Goal: Information Seeking & Learning: Find specific page/section

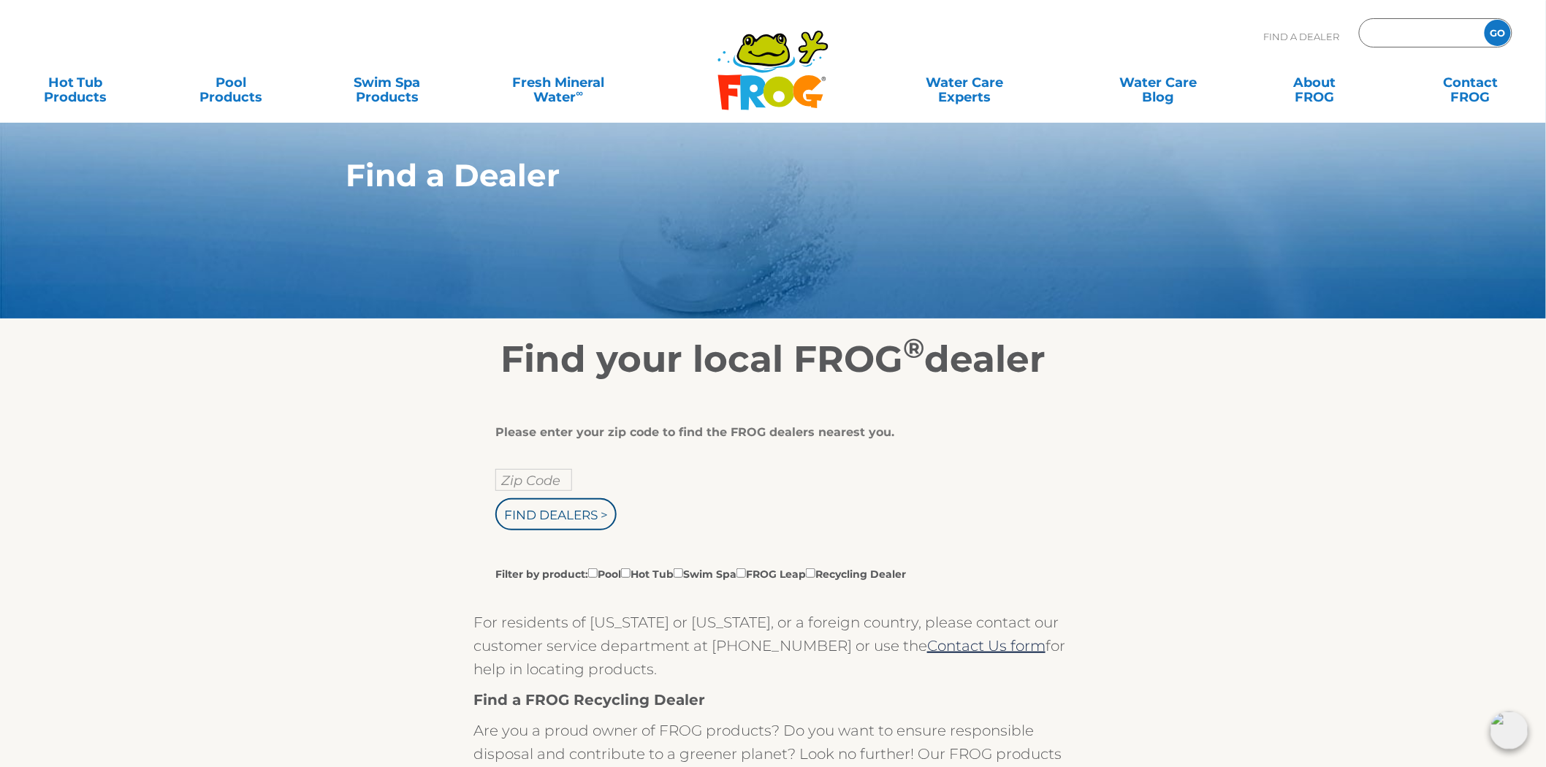
click at [1384, 31] on input "Zip Code Form" at bounding box center [1420, 33] width 99 height 21
paste input "17301"
type input "17301"
click at [1485, 20] on input "GO" at bounding box center [1498, 33] width 26 height 26
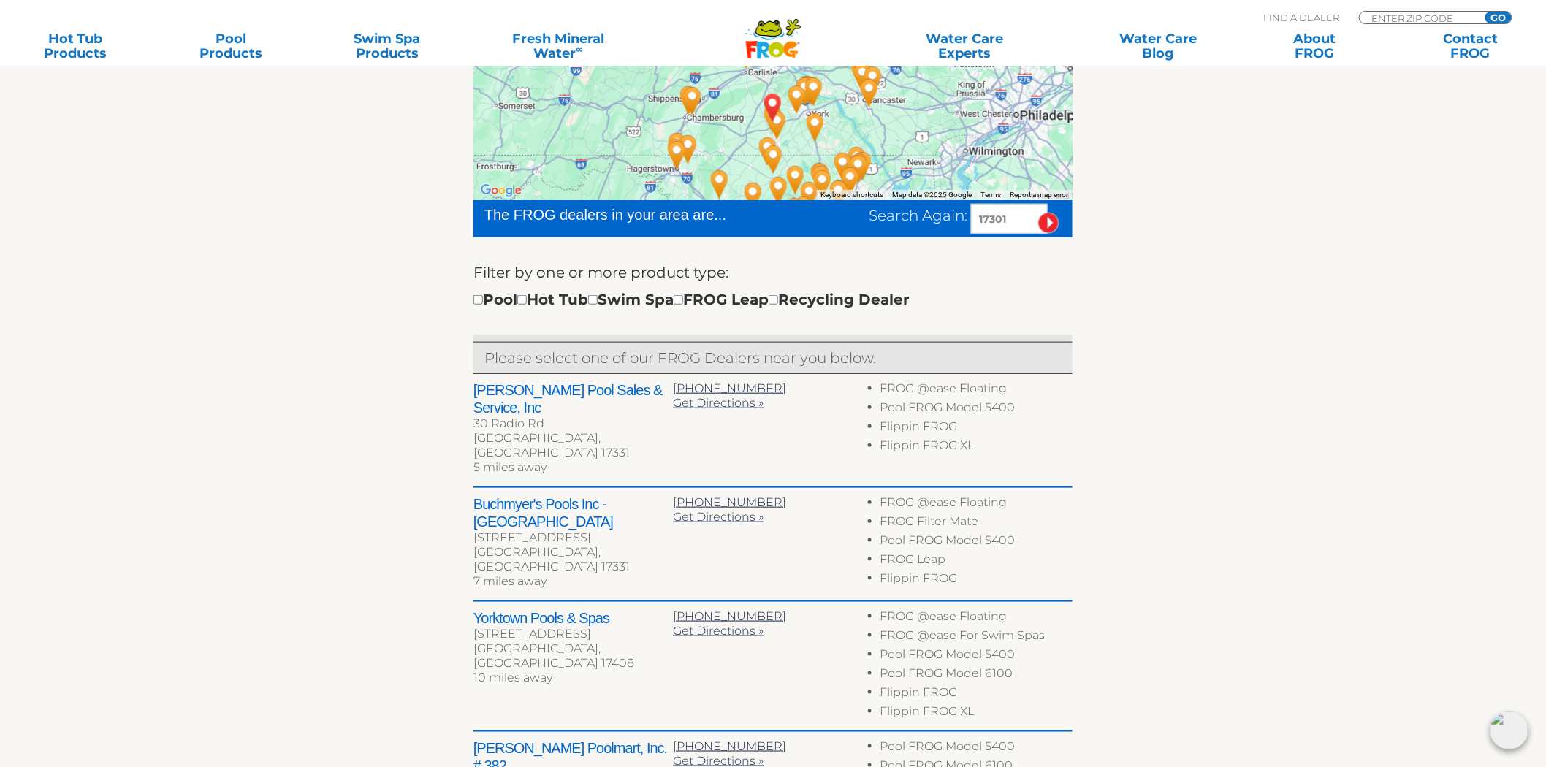
scroll to position [405, 0]
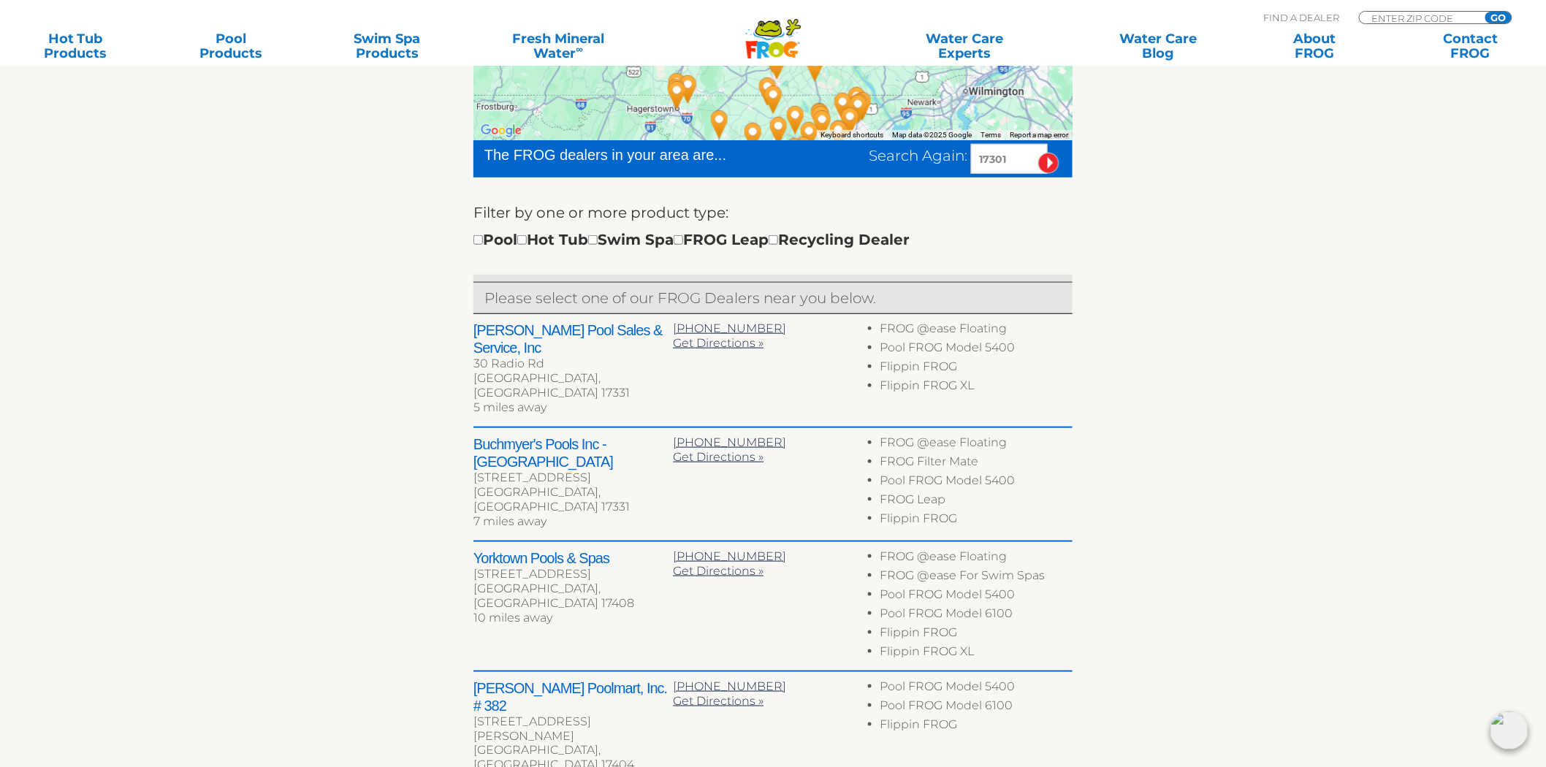
drag, startPoint x: 1016, startPoint y: 151, endPoint x: 877, endPoint y: 148, distance: 138.1
click at [877, 148] on div "Search Again: 17301" at bounding box center [971, 159] width 204 height 30
type input "45771"
click at [1038, 153] on input "image" at bounding box center [1048, 163] width 21 height 21
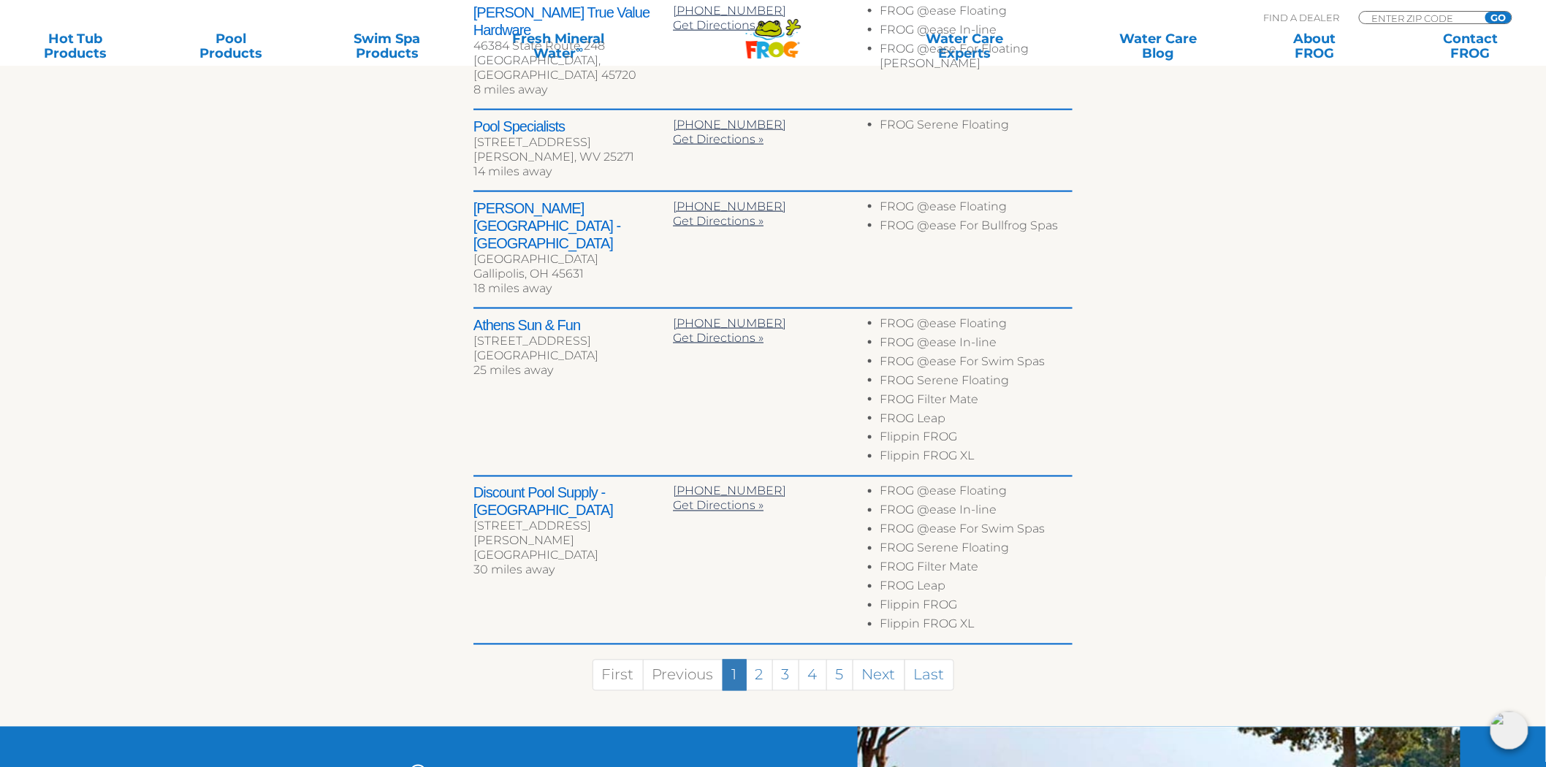
scroll to position [724, 0]
click at [755, 659] on link "2" at bounding box center [759, 674] width 27 height 31
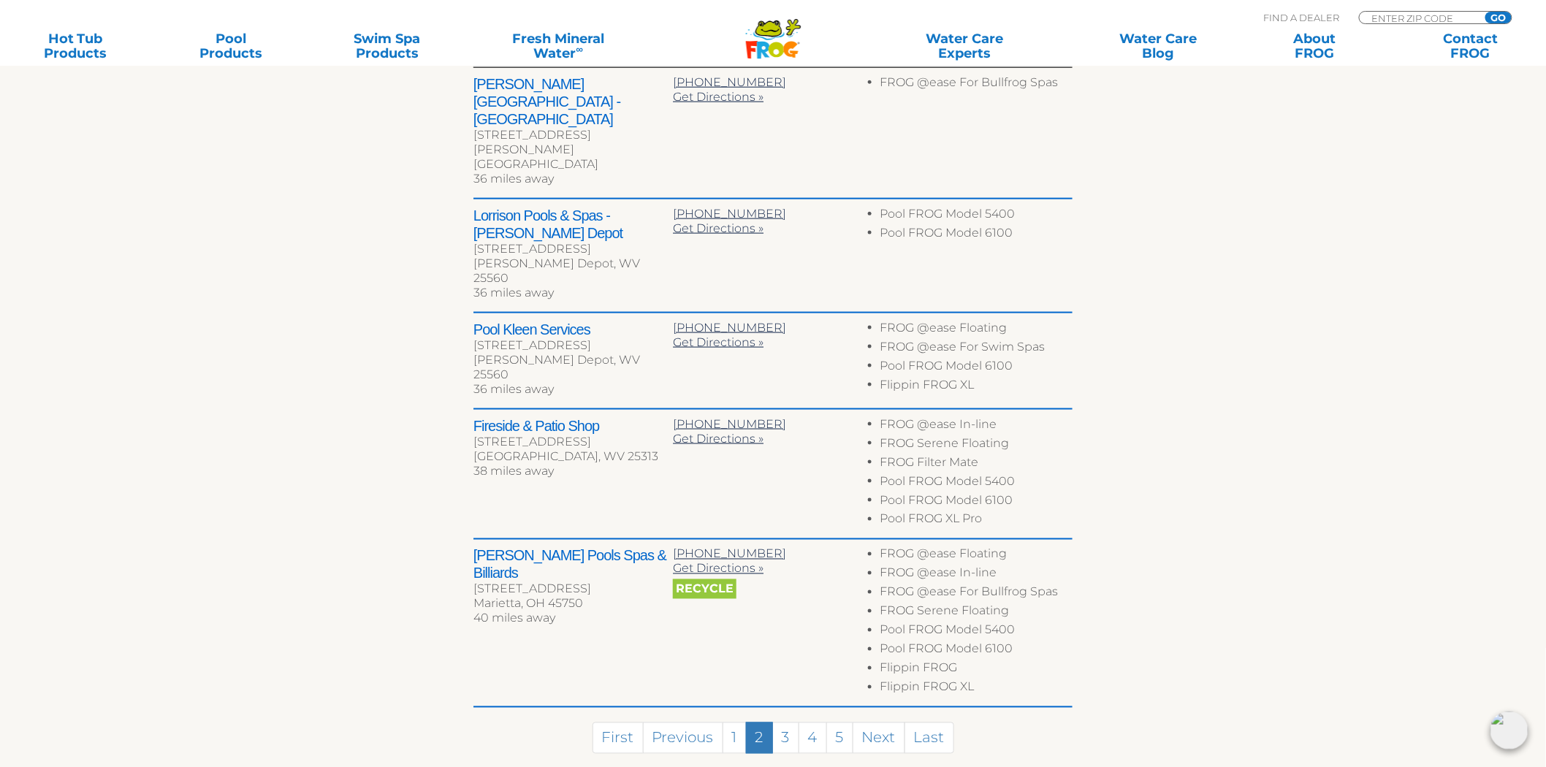
scroll to position [713, 0]
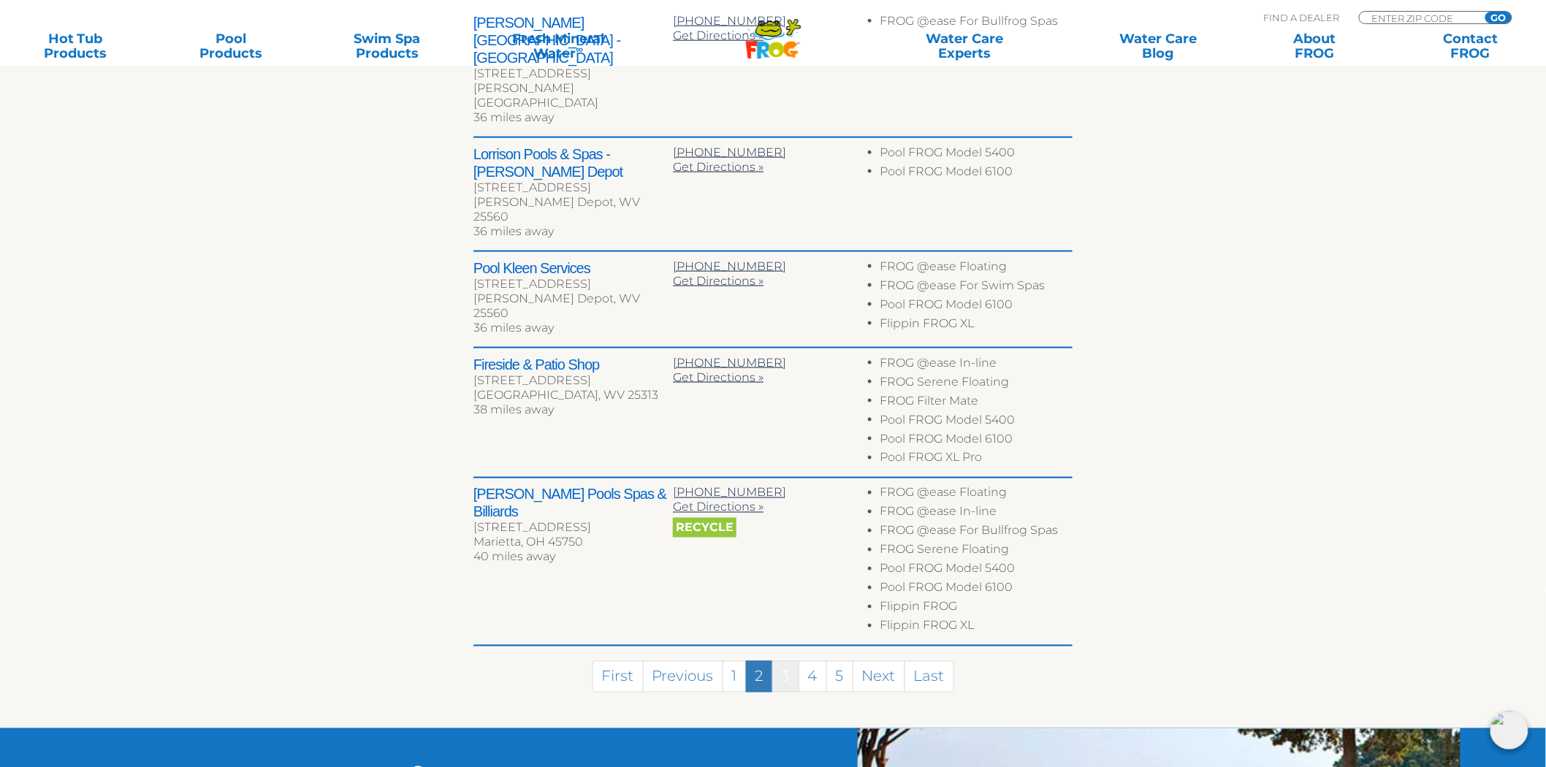
click at [787, 661] on link "3" at bounding box center [785, 676] width 27 height 31
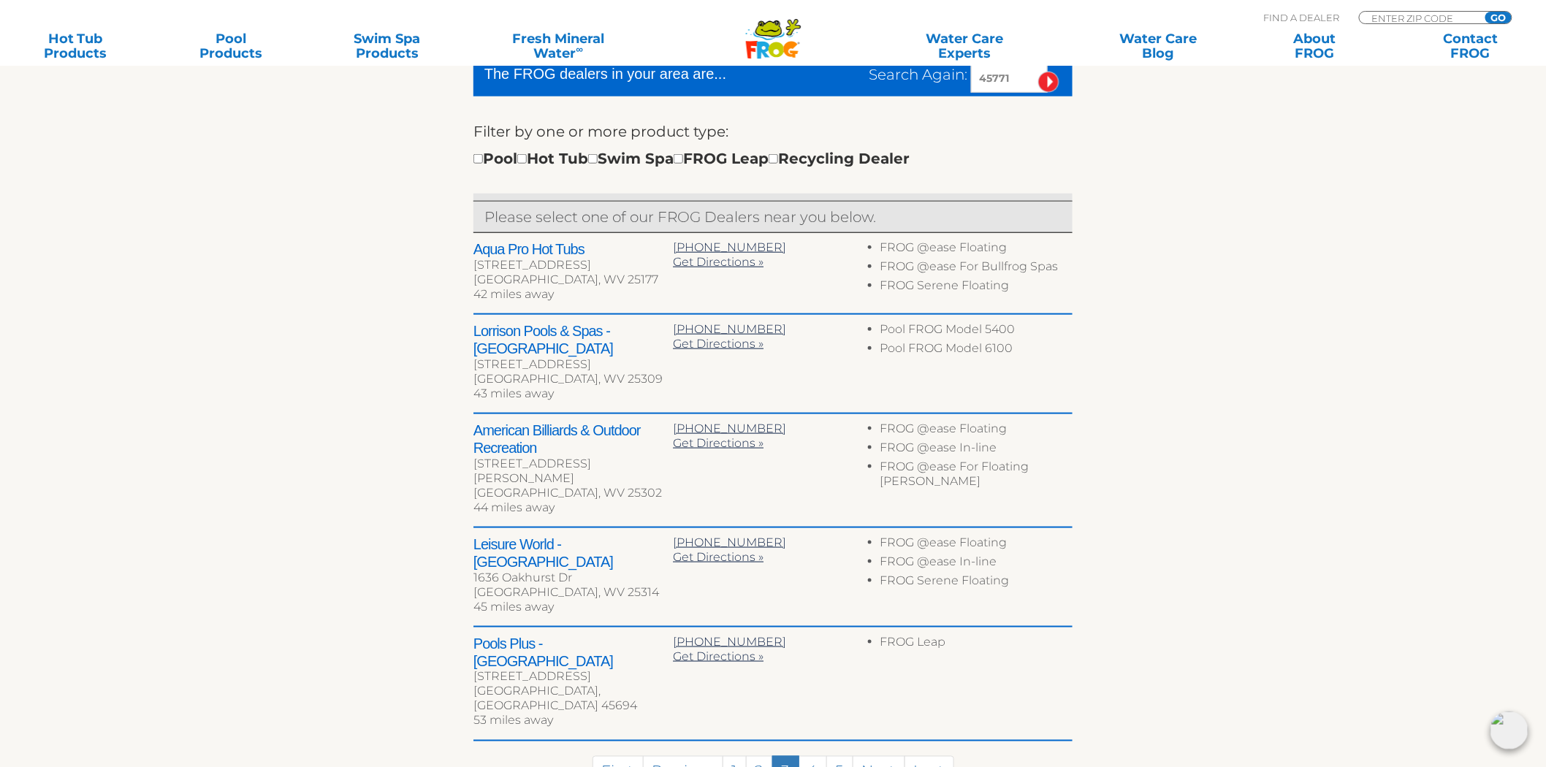
scroll to position [470, 0]
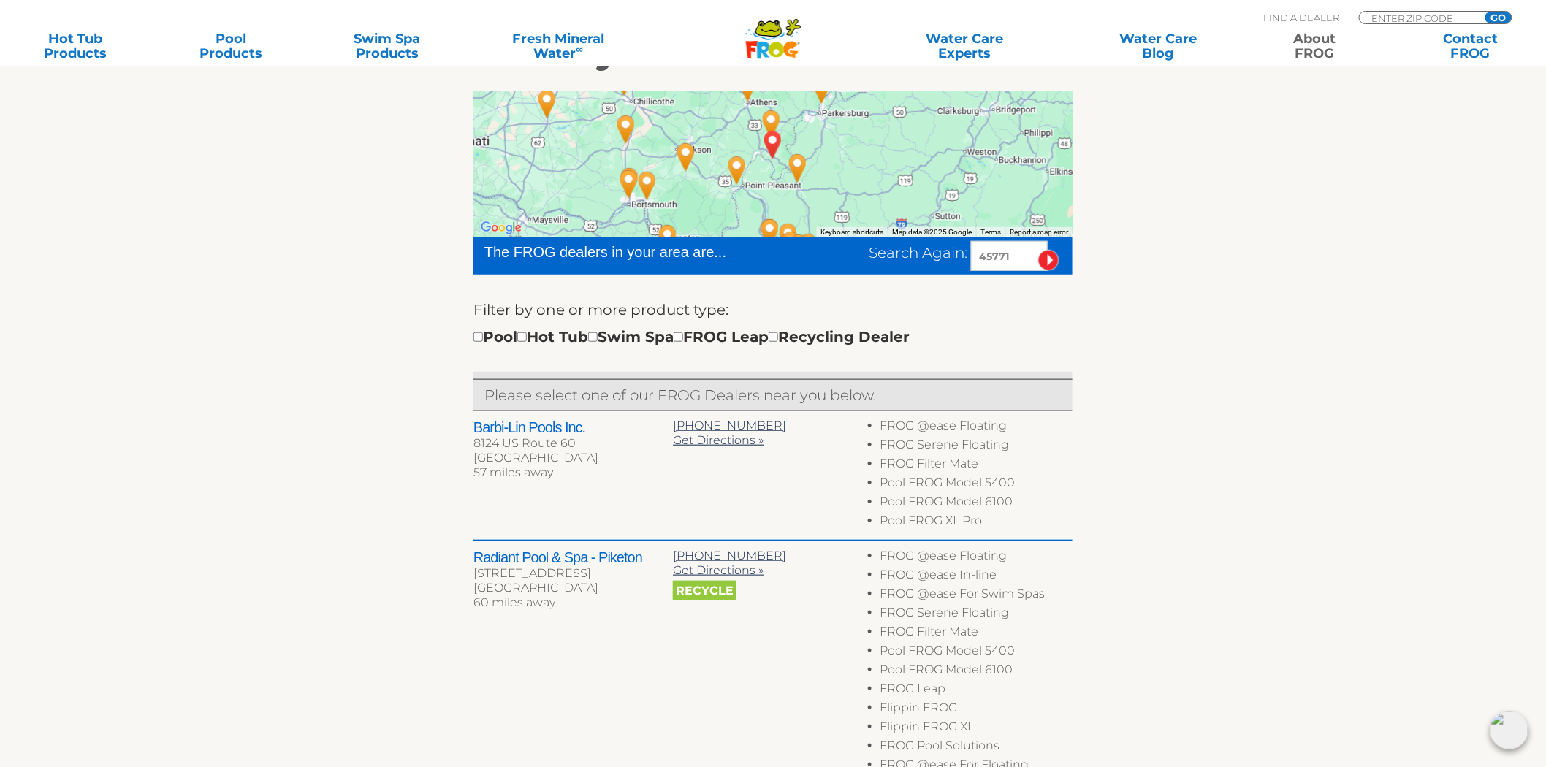
scroll to position [308, 0]
click at [1398, 12] on input "Zip Code Form" at bounding box center [1420, 18] width 99 height 12
type input "48131"
click at [1485, 12] on input "GO" at bounding box center [1498, 18] width 26 height 12
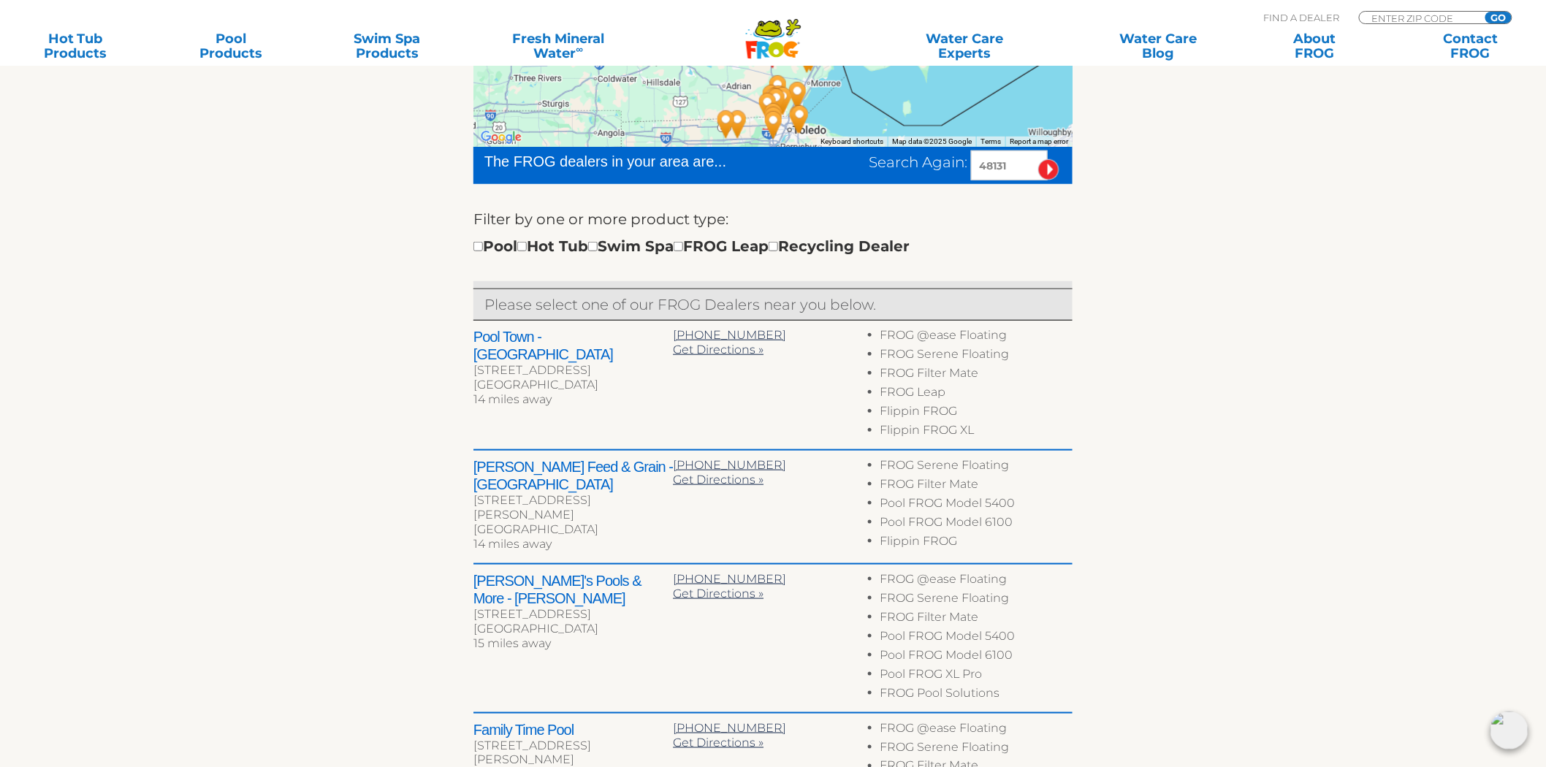
scroll to position [405, 0]
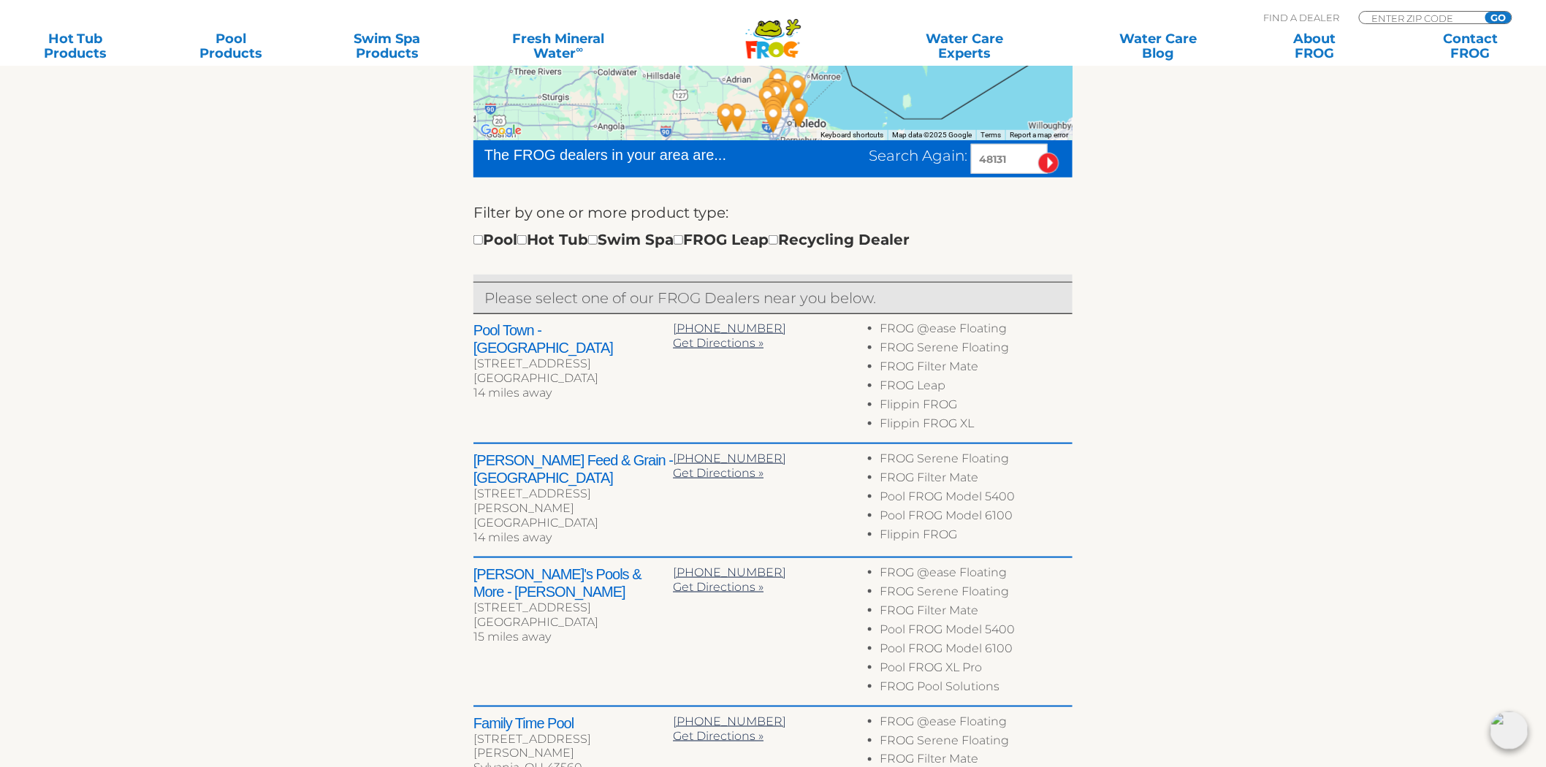
click at [489, 324] on h2 "Pool Town - Monroe" at bounding box center [572, 338] width 199 height 35
drag, startPoint x: 489, startPoint y: 324, endPoint x: 568, endPoint y: 331, distance: 78.4
click at [568, 331] on h2 "Pool Town - Monroe" at bounding box center [572, 338] width 199 height 35
copy h2 "Pool Town - Monroe"
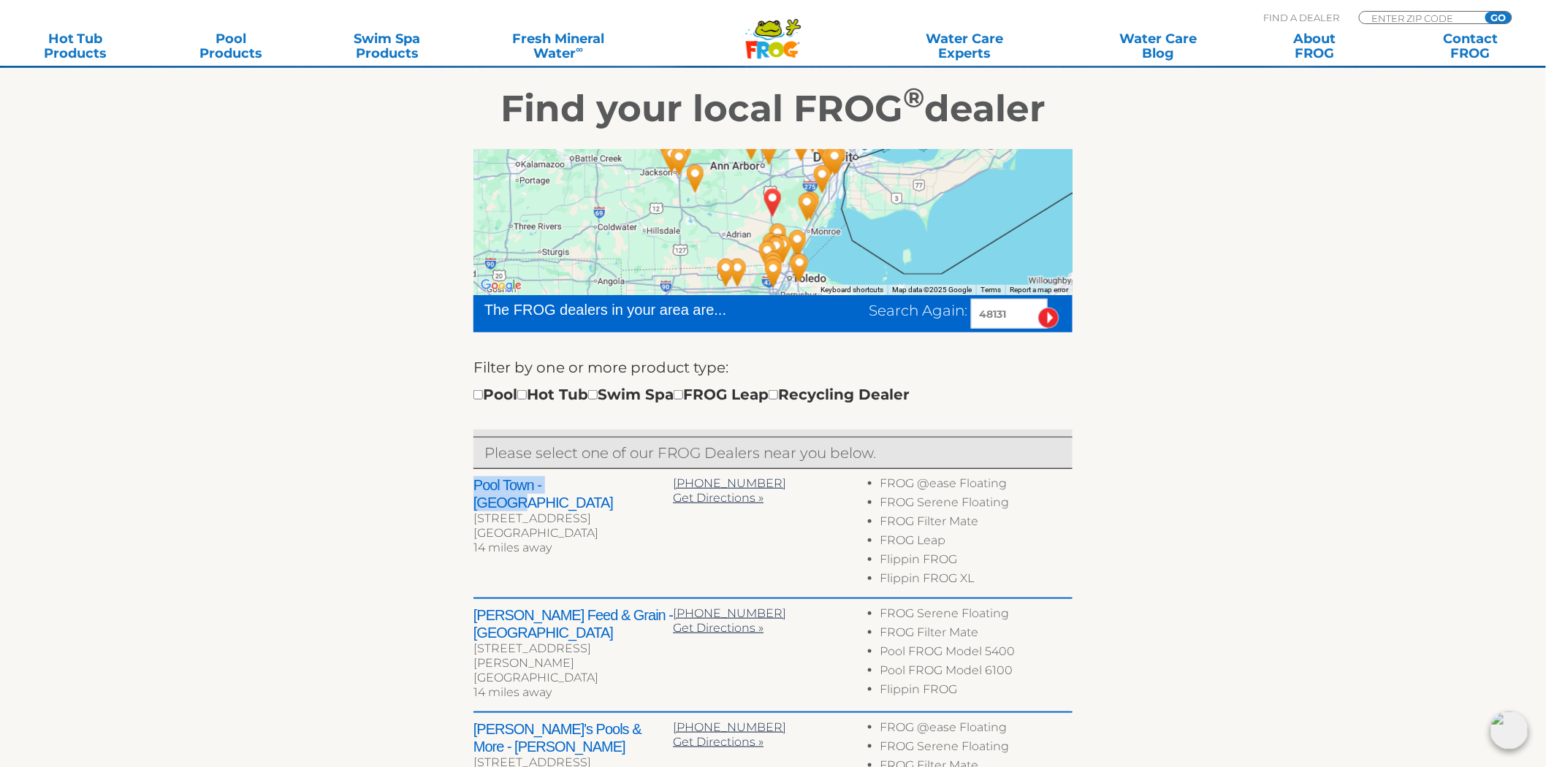
scroll to position [81, 0]
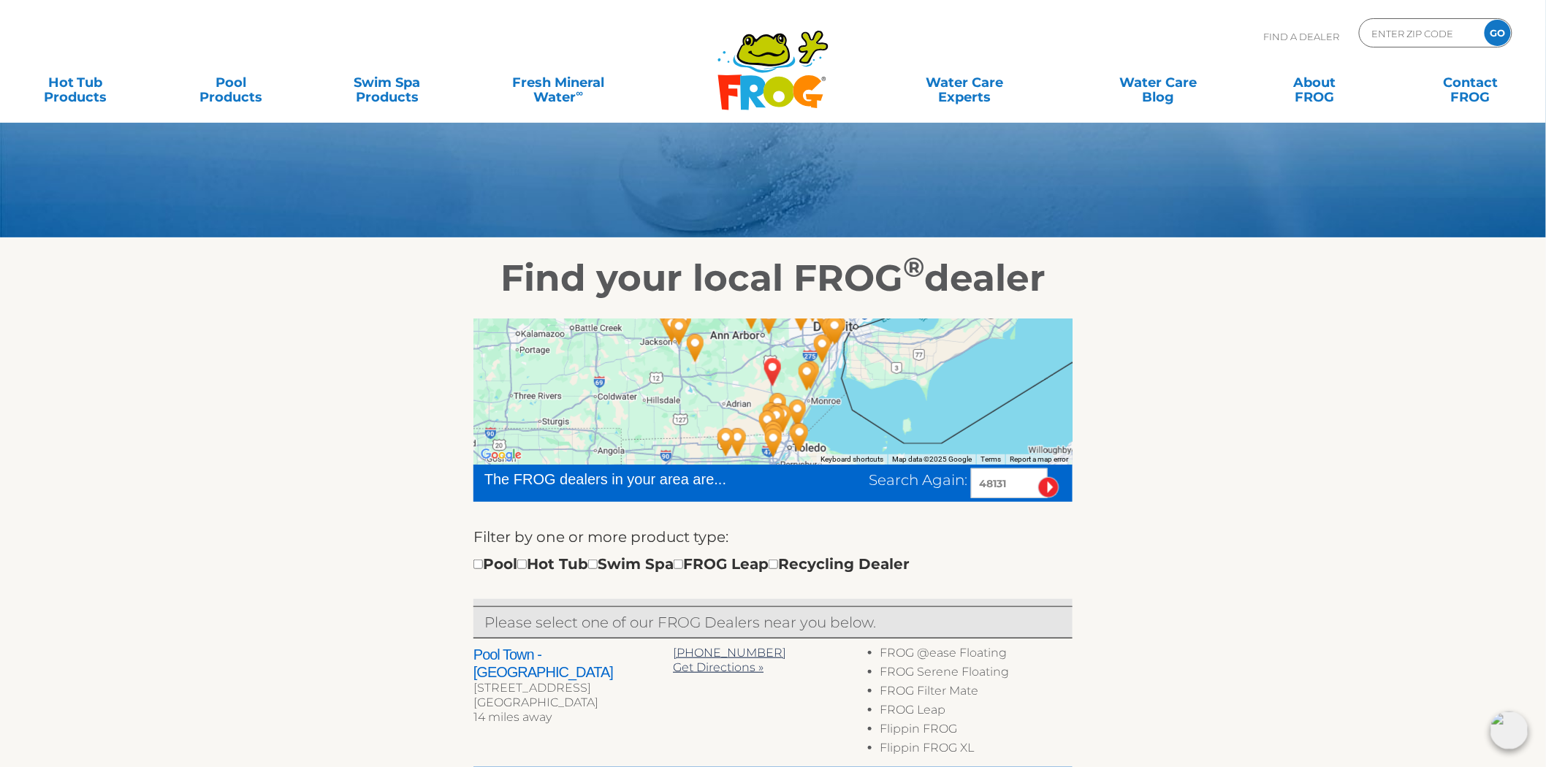
drag, startPoint x: 1026, startPoint y: 491, endPoint x: 544, endPoint y: 488, distance: 482.2
click at [544, 488] on div "The FROG dealers in your area are... Search Again: 48131" at bounding box center [772, 483] width 599 height 37
type input "16034"
click at [1038, 477] on input "image" at bounding box center [1048, 487] width 21 height 21
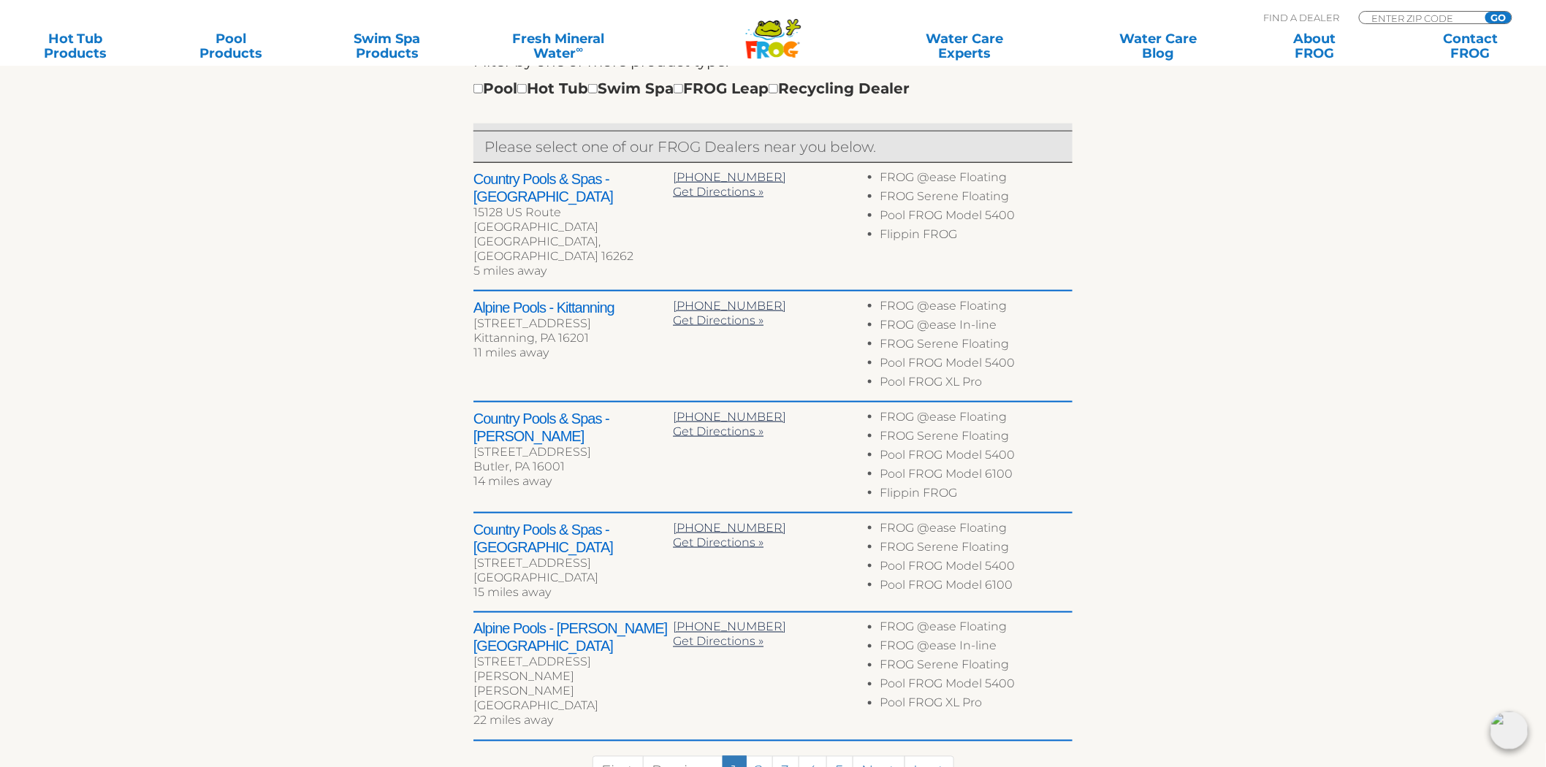
scroll to position [561, 0]
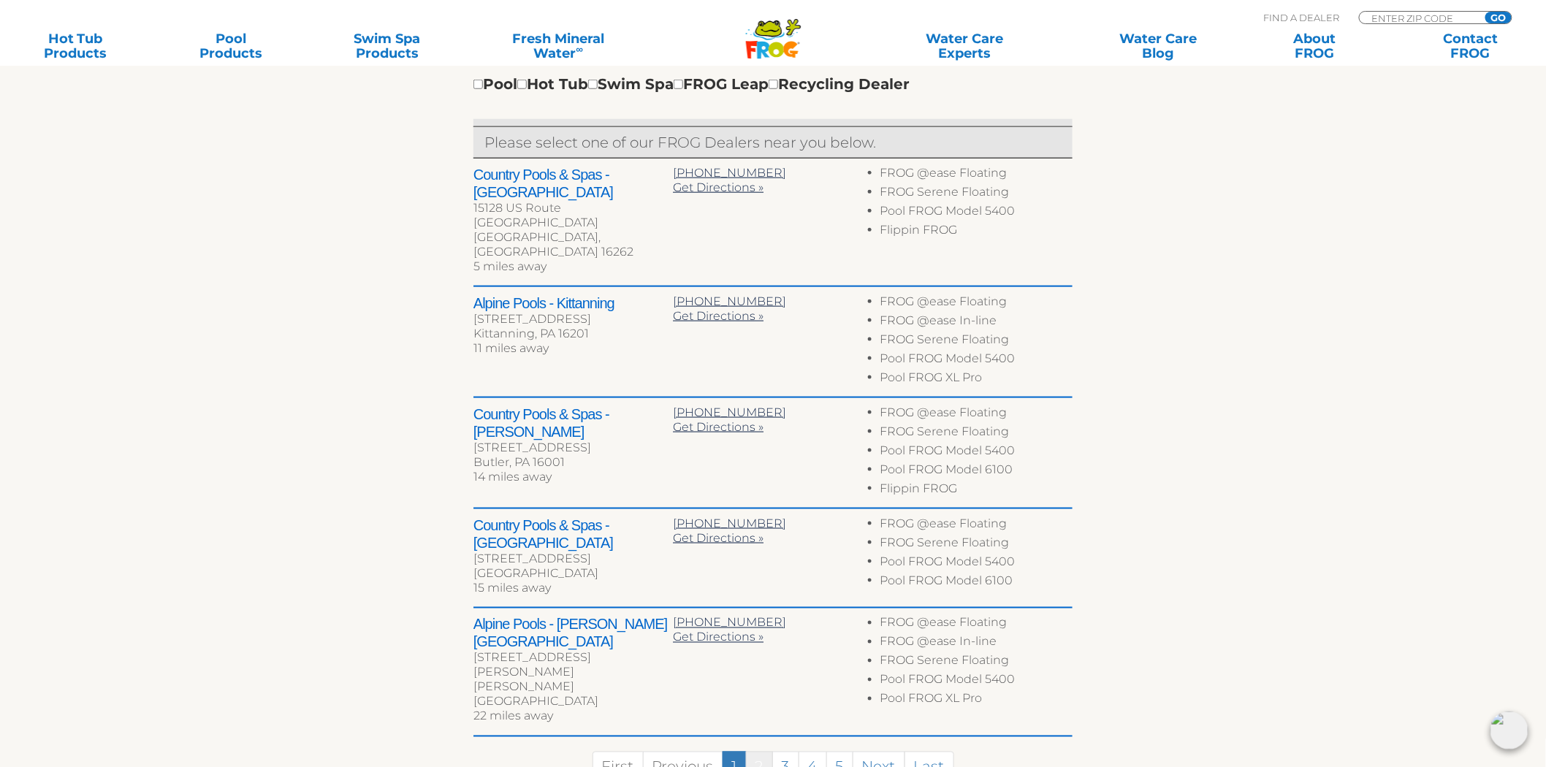
click at [766, 752] on link "2" at bounding box center [759, 767] width 27 height 31
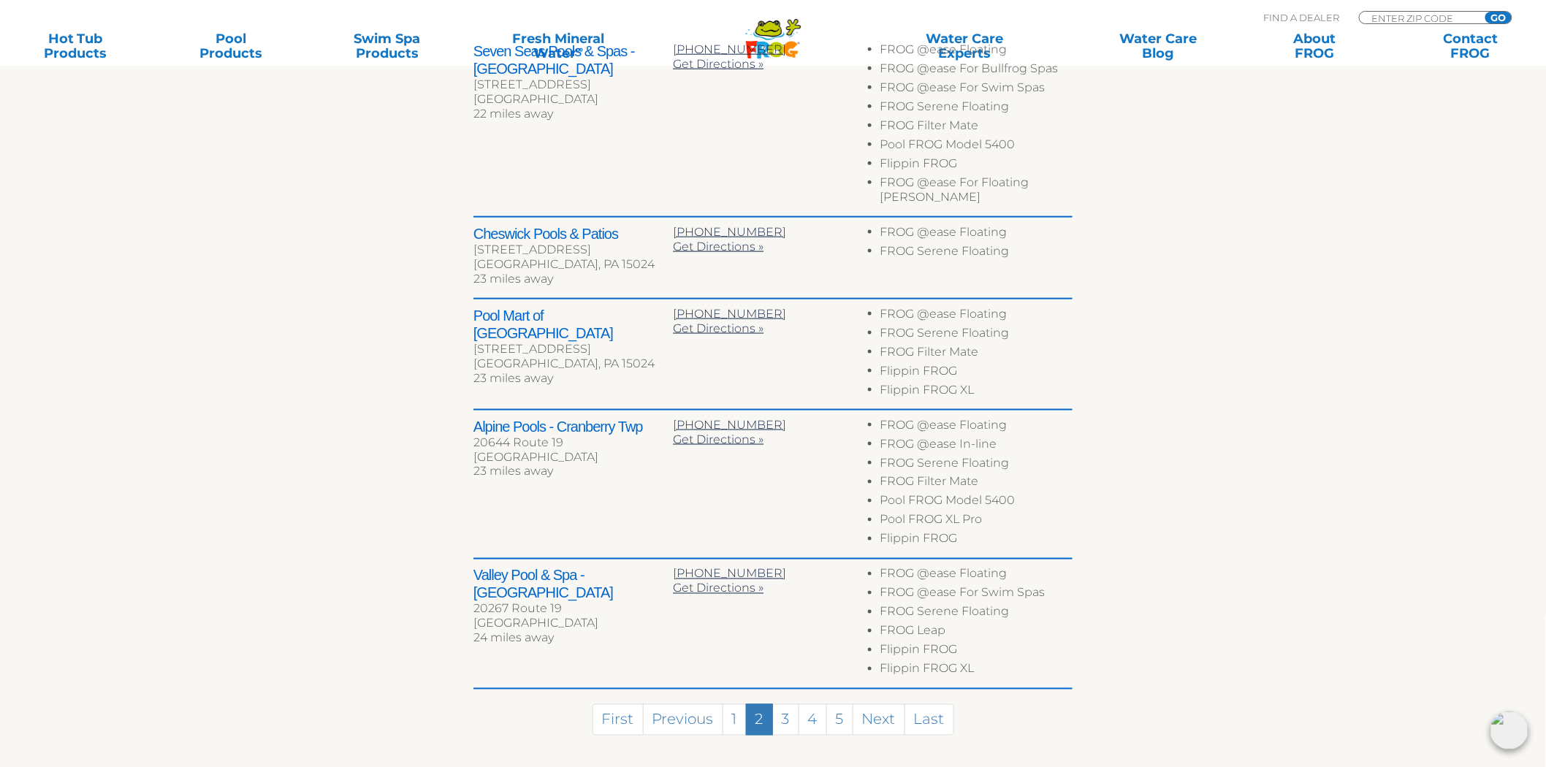
scroll to position [724, 0]
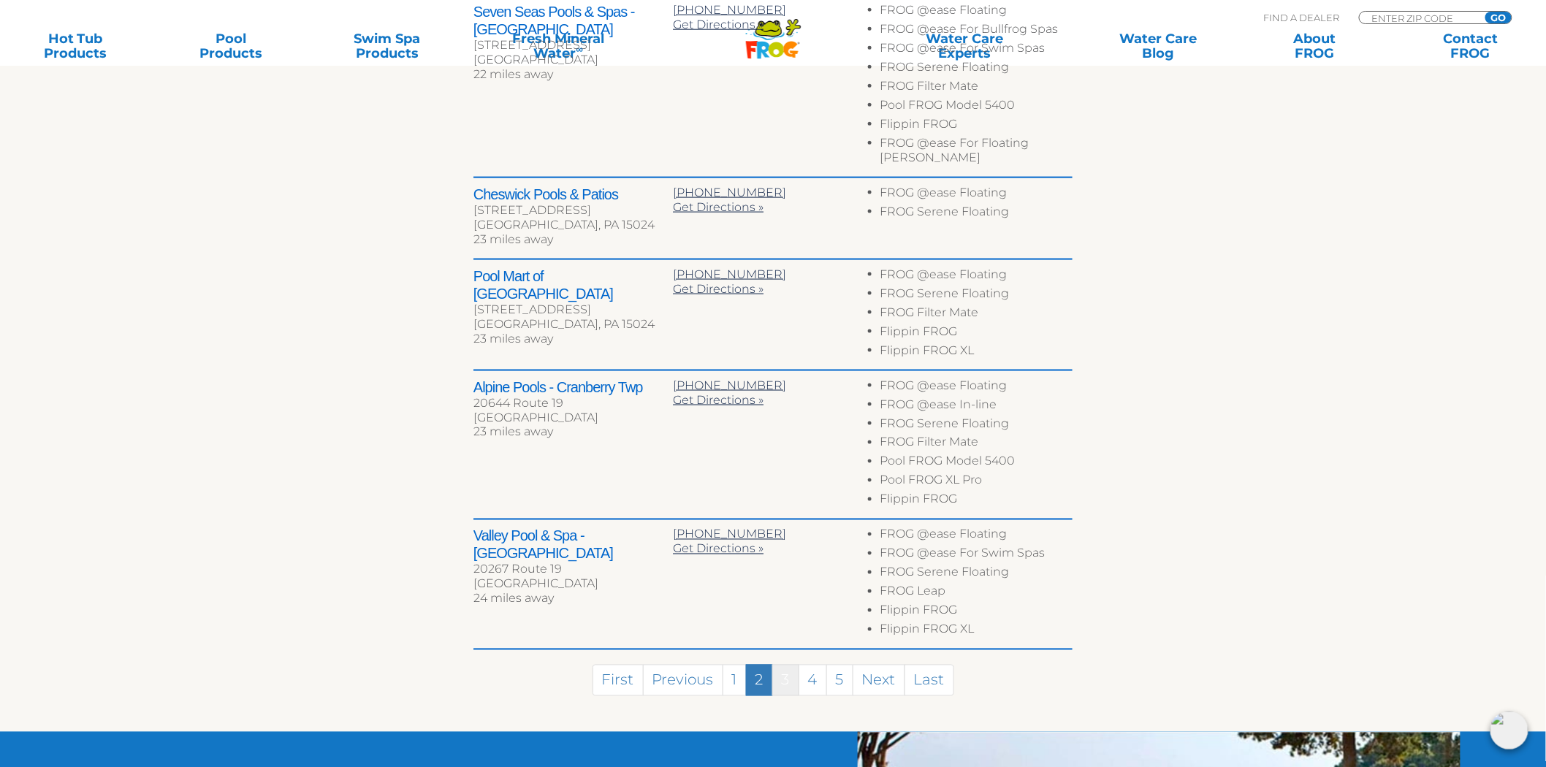
click at [790, 665] on link "3" at bounding box center [785, 680] width 27 height 31
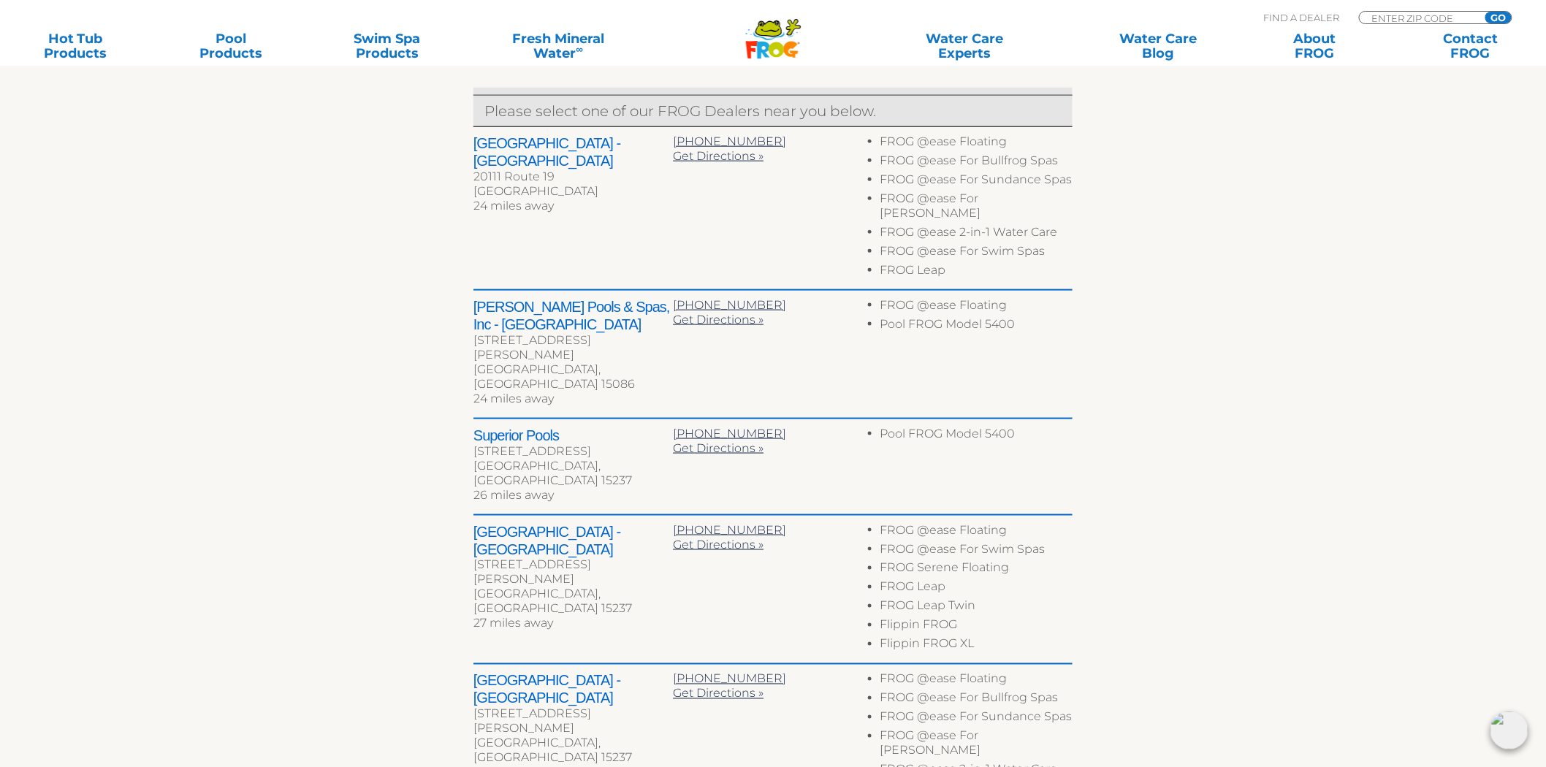
scroll to position [550, 0]
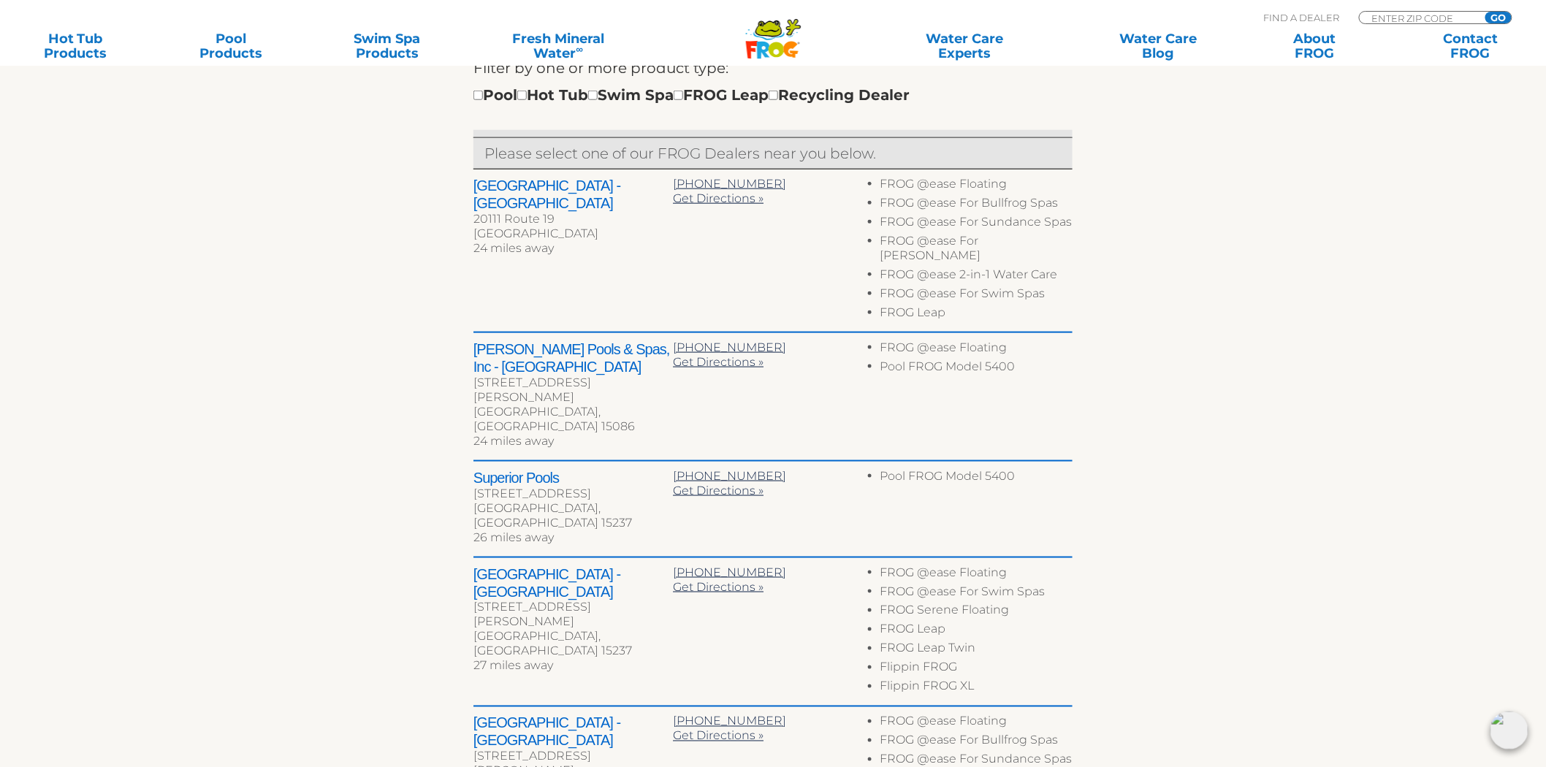
click at [490, 175] on div "[GEOGRAPHIC_DATA] - [GEOGRAPHIC_DATA] [STREET_ADDRESS] 24 miles away [PHONE_NUM…" at bounding box center [772, 251] width 599 height 164
drag, startPoint x: 490, startPoint y: 175, endPoint x: 533, endPoint y: 196, distance: 47.7
click at [533, 196] on div "[GEOGRAPHIC_DATA] - [GEOGRAPHIC_DATA] [STREET_ADDRESS] 24 miles away [PHONE_NUM…" at bounding box center [772, 251] width 599 height 164
copy div "[GEOGRAPHIC_DATA] - [GEOGRAPHIC_DATA]"
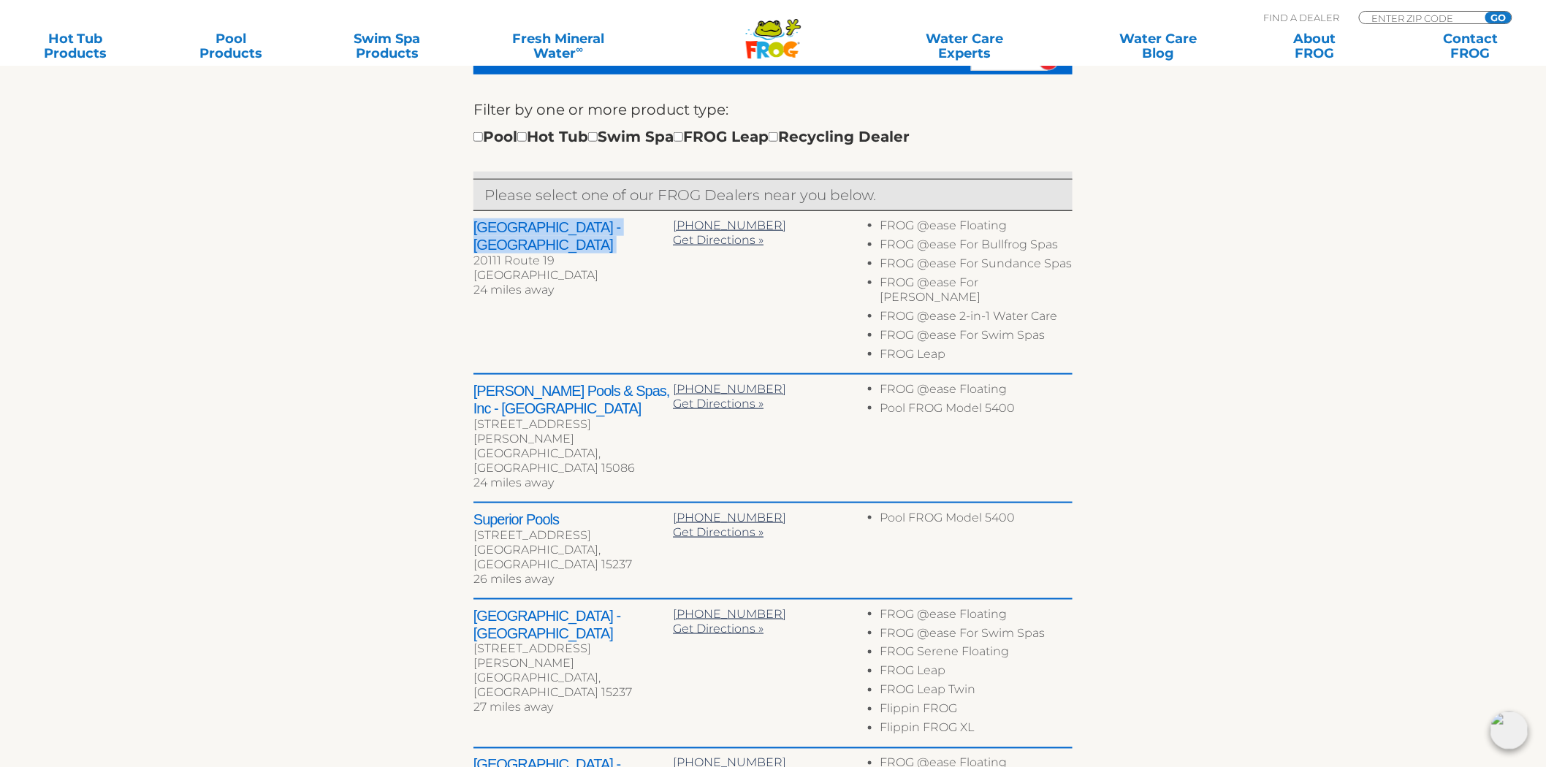
scroll to position [469, 0]
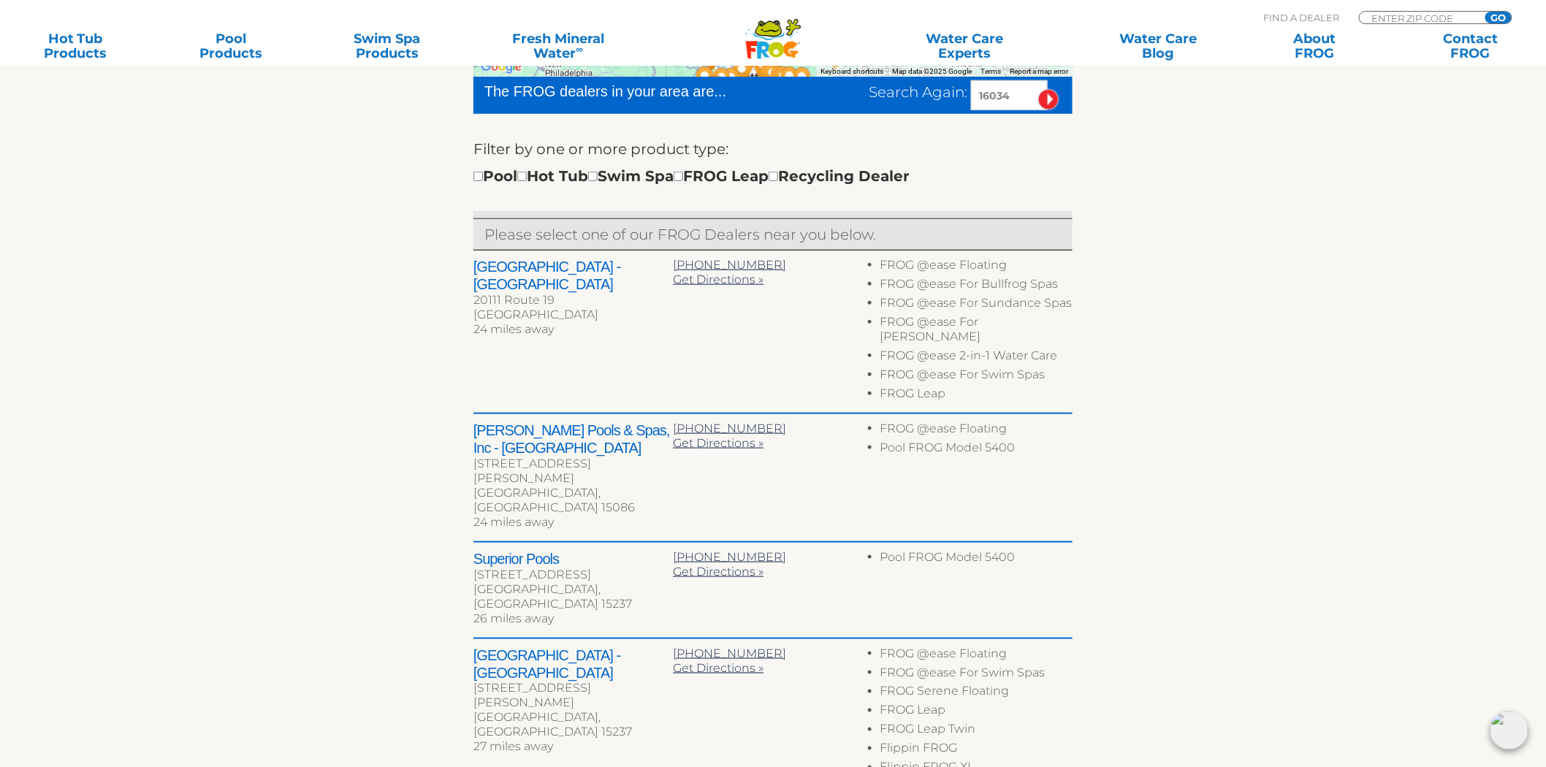
drag, startPoint x: 1012, startPoint y: 102, endPoint x: 899, endPoint y: 120, distance: 113.9
click at [899, 120] on form "The FROG dealers in your area are... Search Again: 16034 Filter by one or more …" at bounding box center [772, 144] width 599 height 134
type input "28090"
click at [1038, 89] on input "image" at bounding box center [1048, 99] width 21 height 21
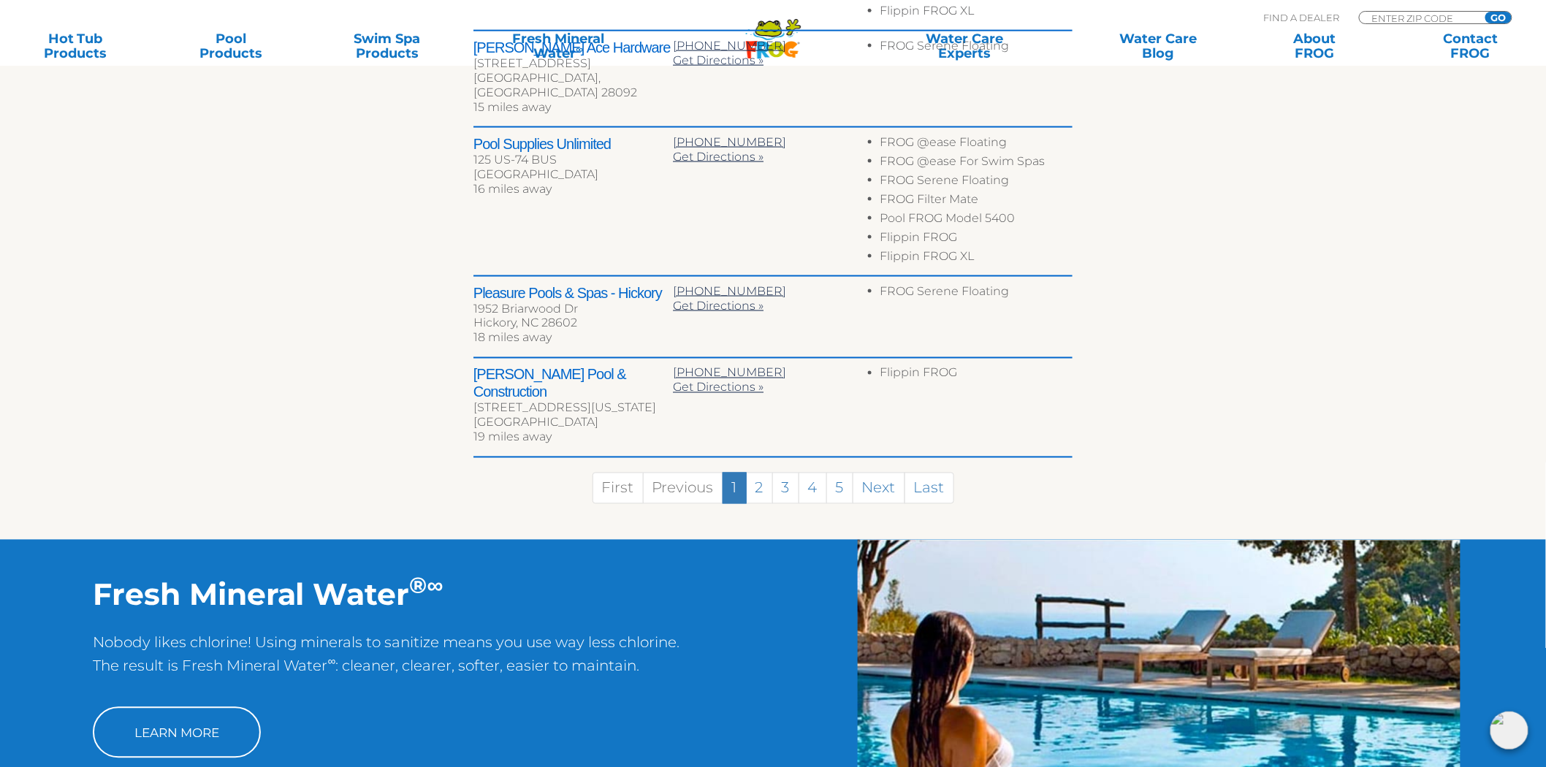
scroll to position [886, 0]
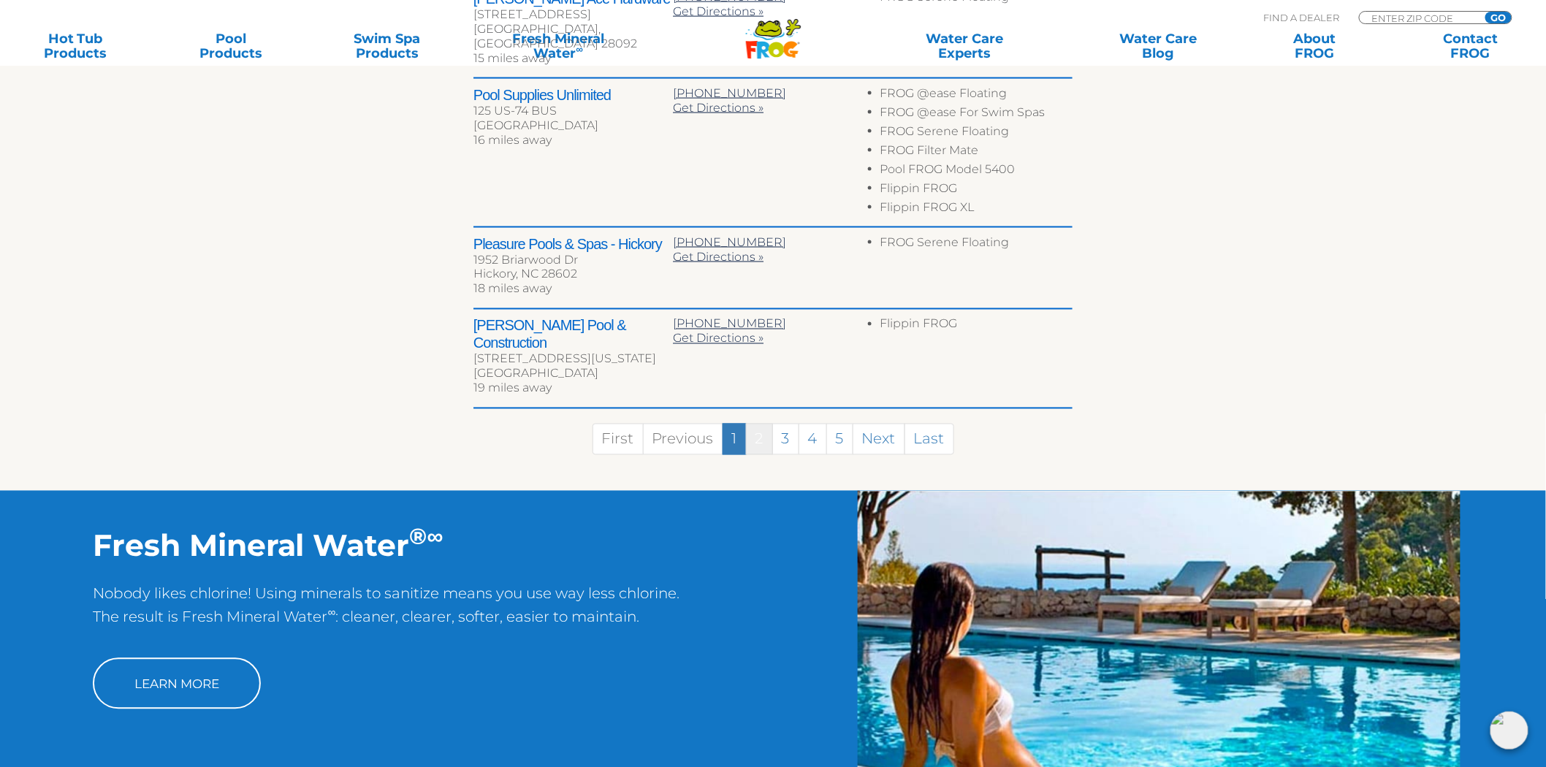
click at [764, 424] on link "2" at bounding box center [759, 439] width 27 height 31
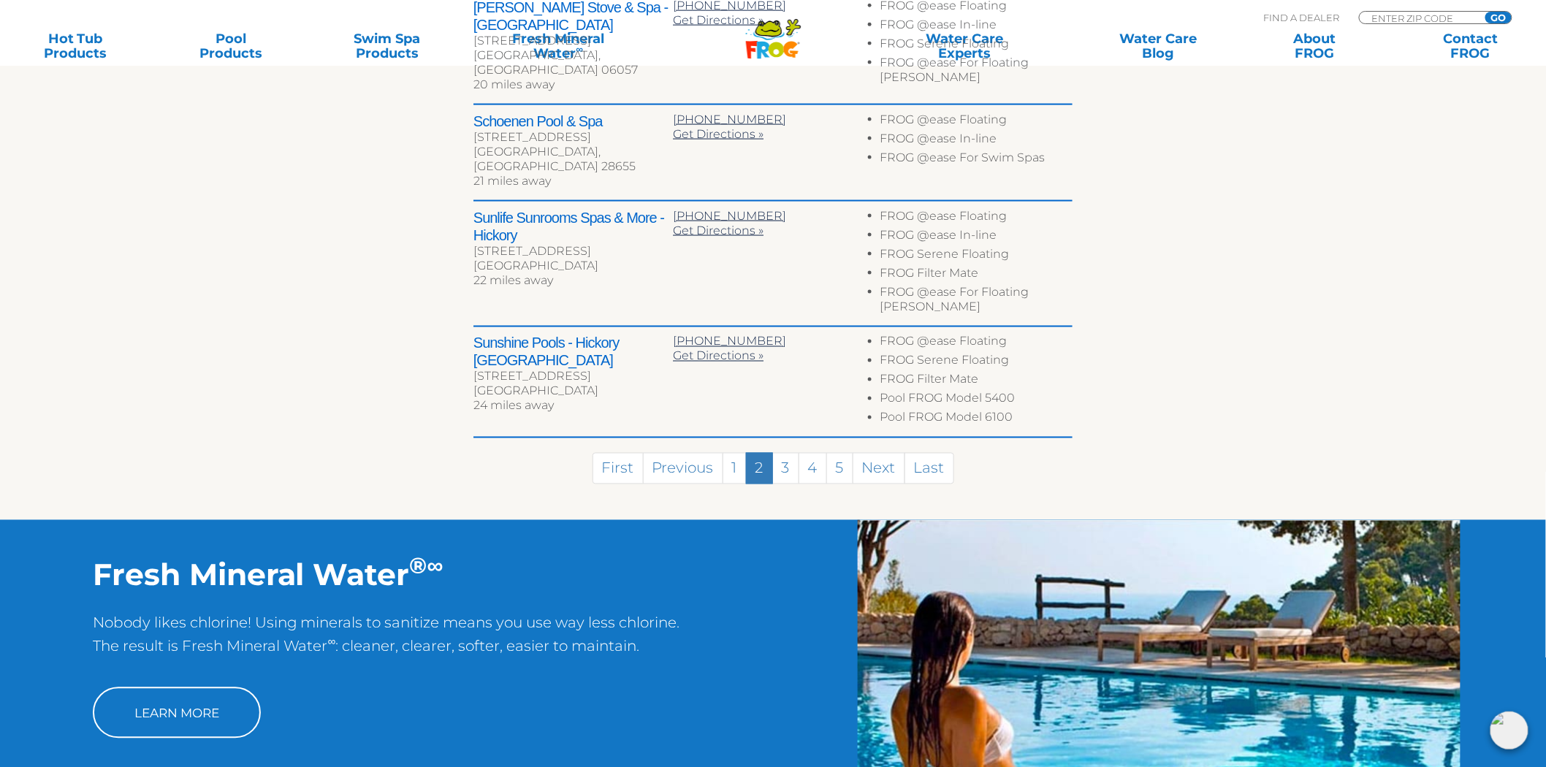
scroll to position [503, 0]
click at [793, 453] on link "3" at bounding box center [785, 468] width 27 height 31
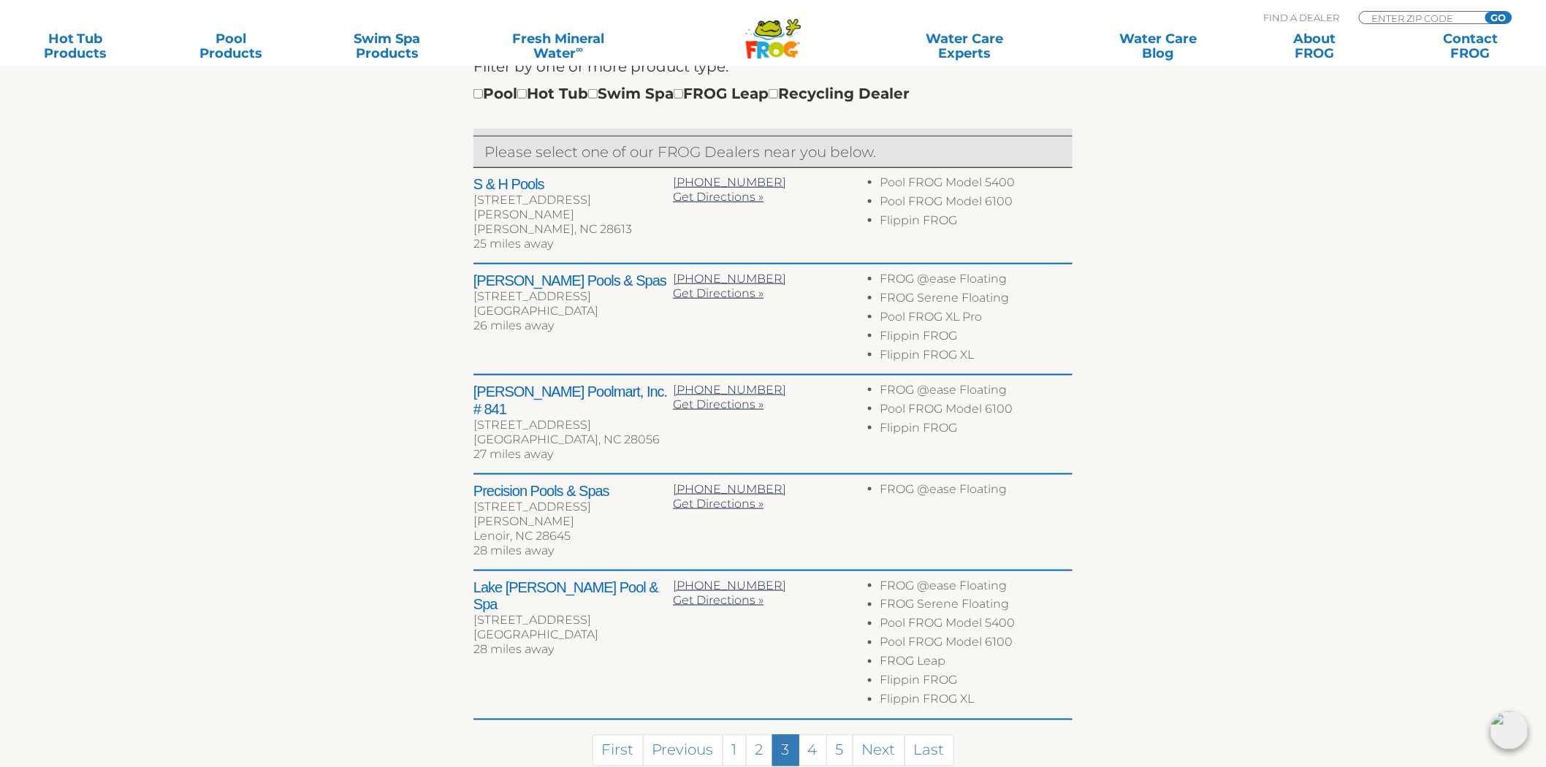
scroll to position [523, 0]
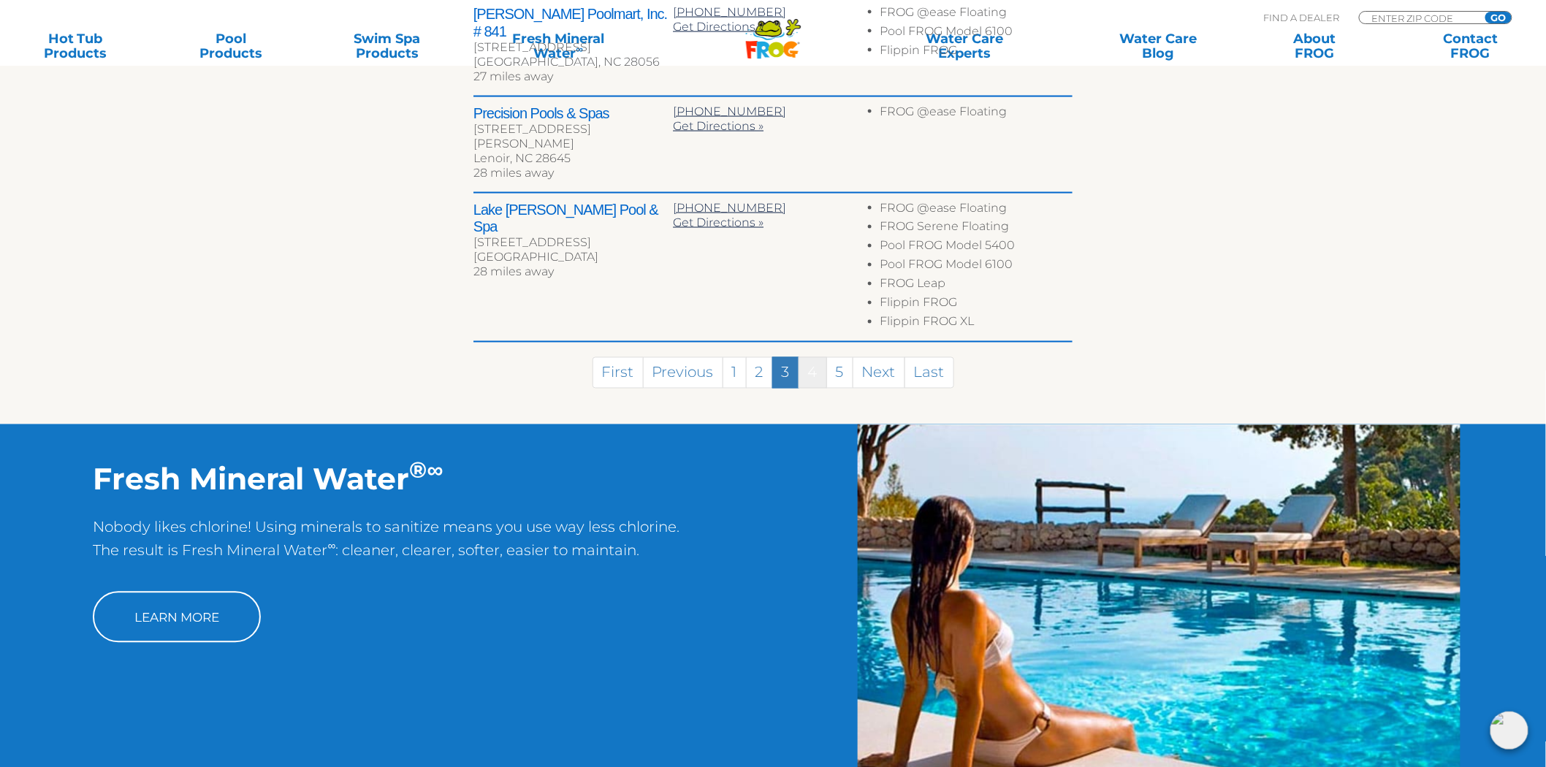
click at [804, 357] on link "4" at bounding box center [813, 372] width 28 height 31
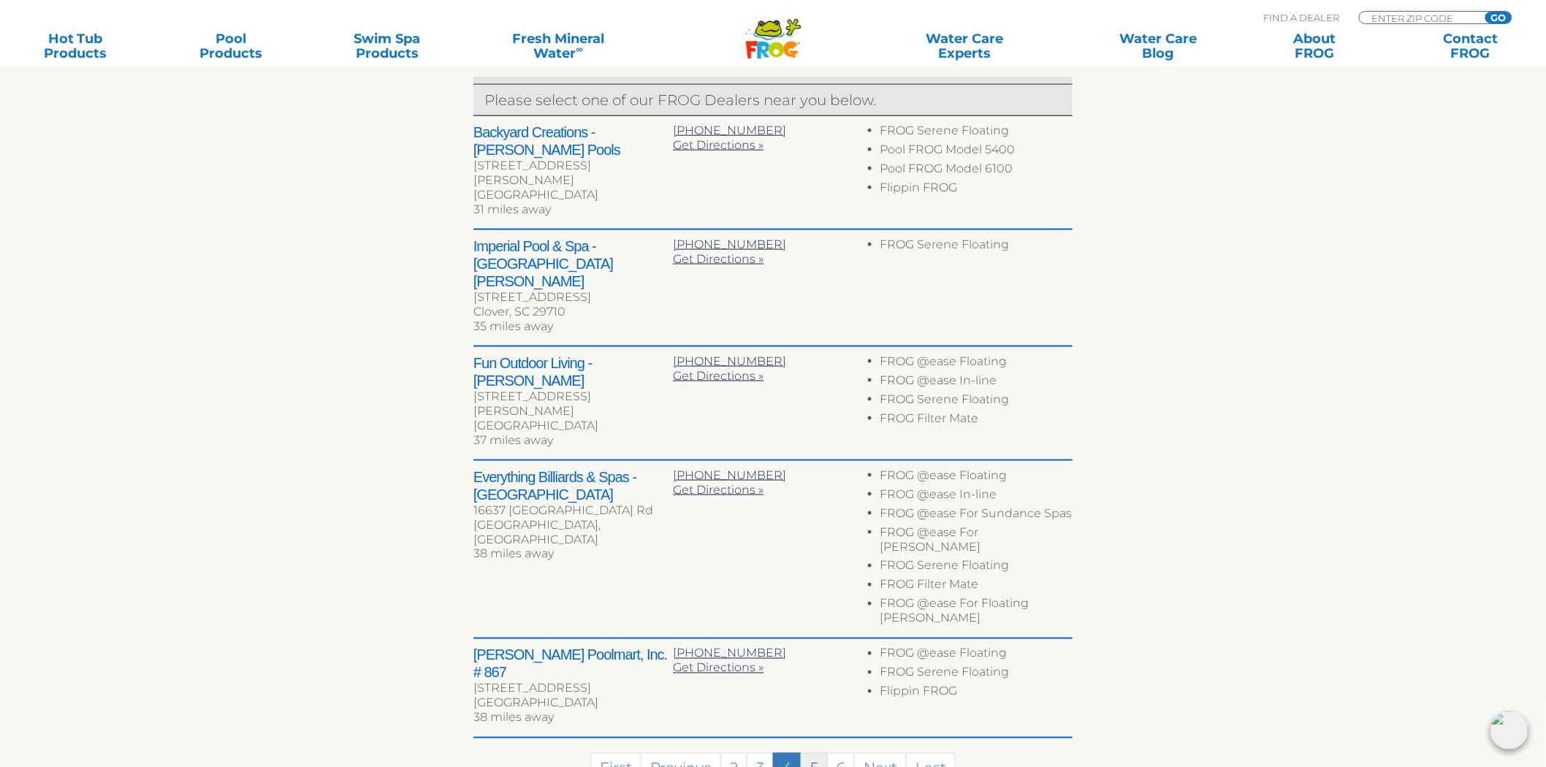
scroll to position [522, 0]
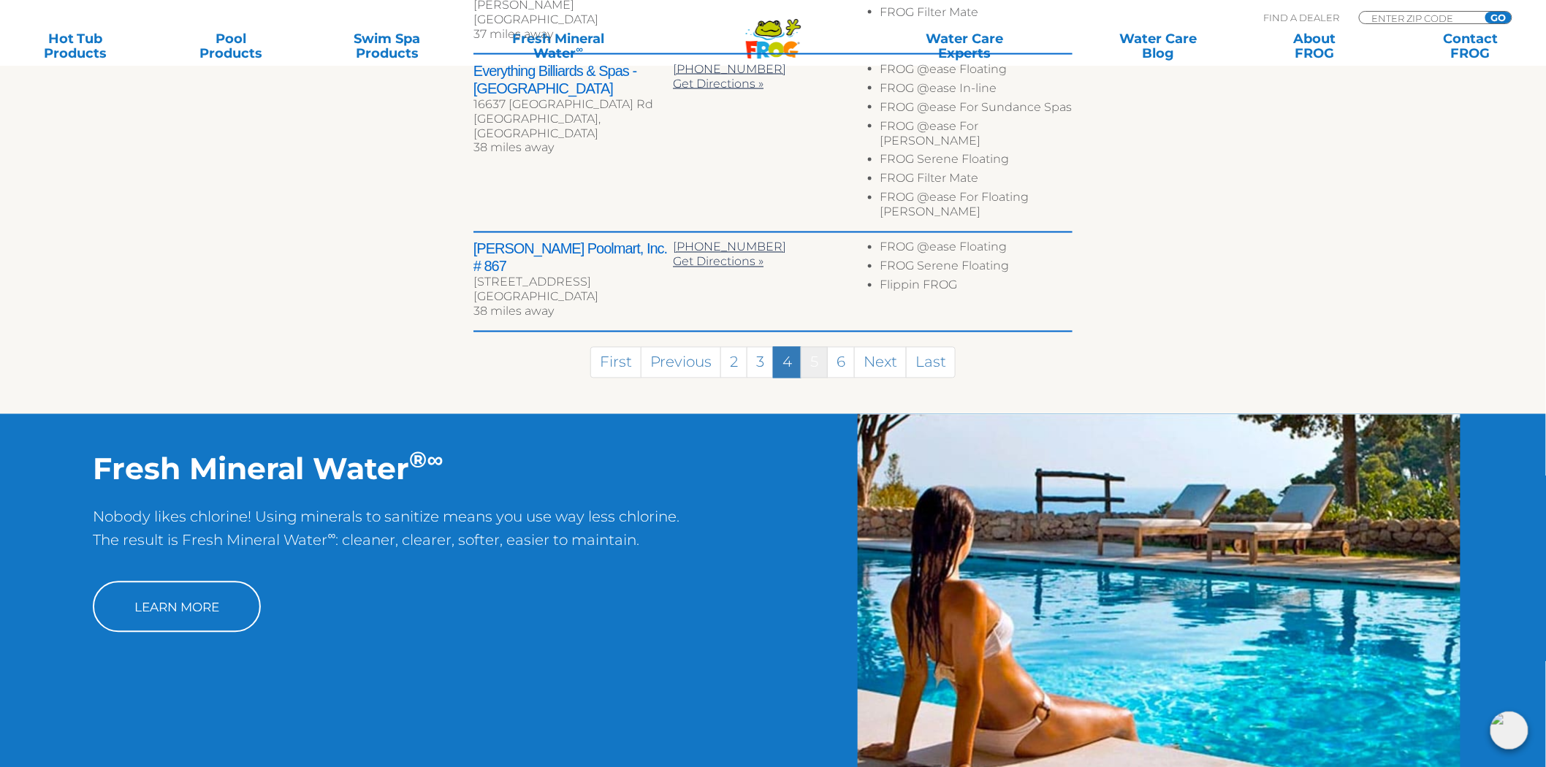
click at [820, 347] on link "5" at bounding box center [814, 362] width 27 height 31
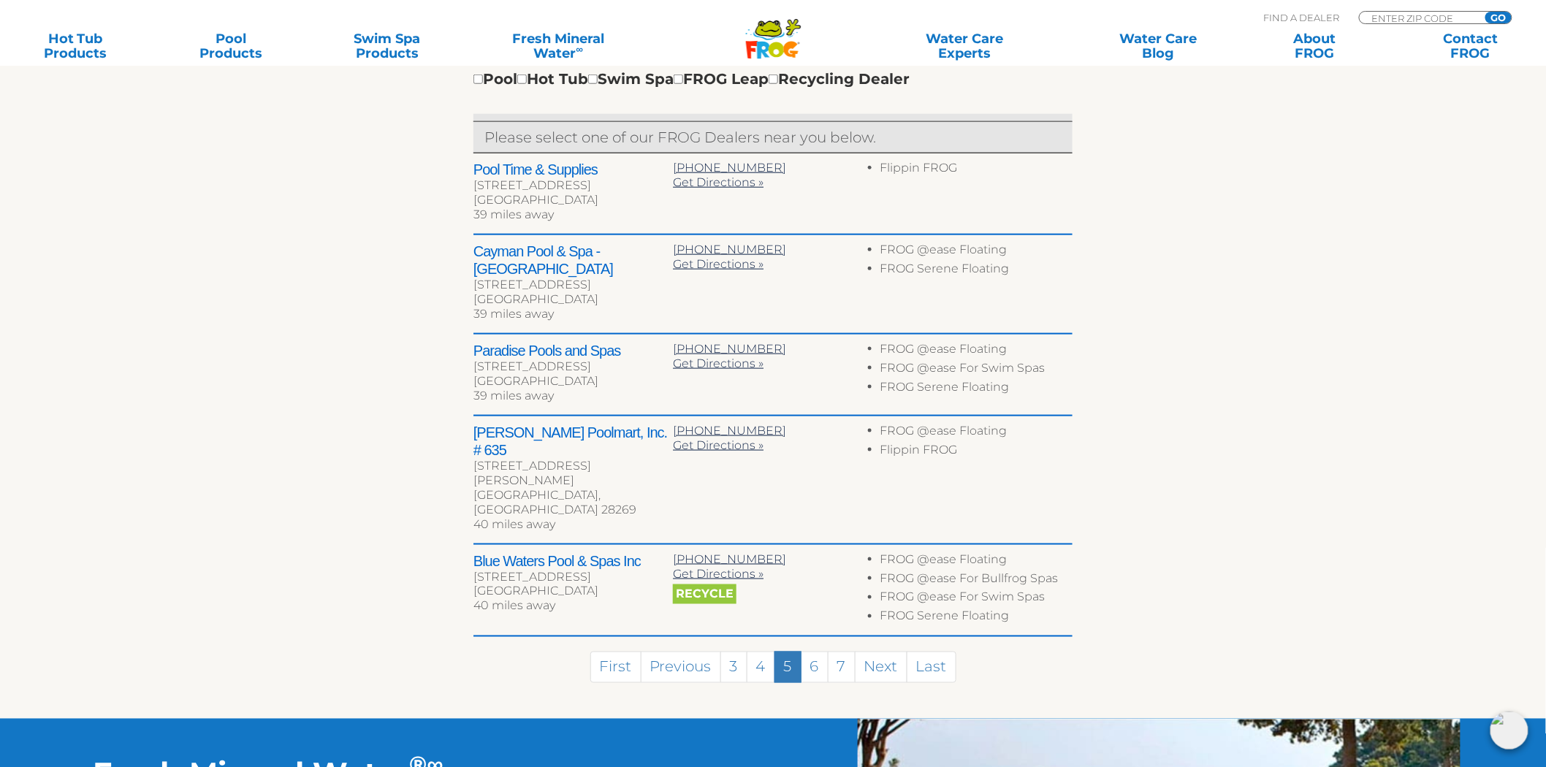
scroll to position [519, 0]
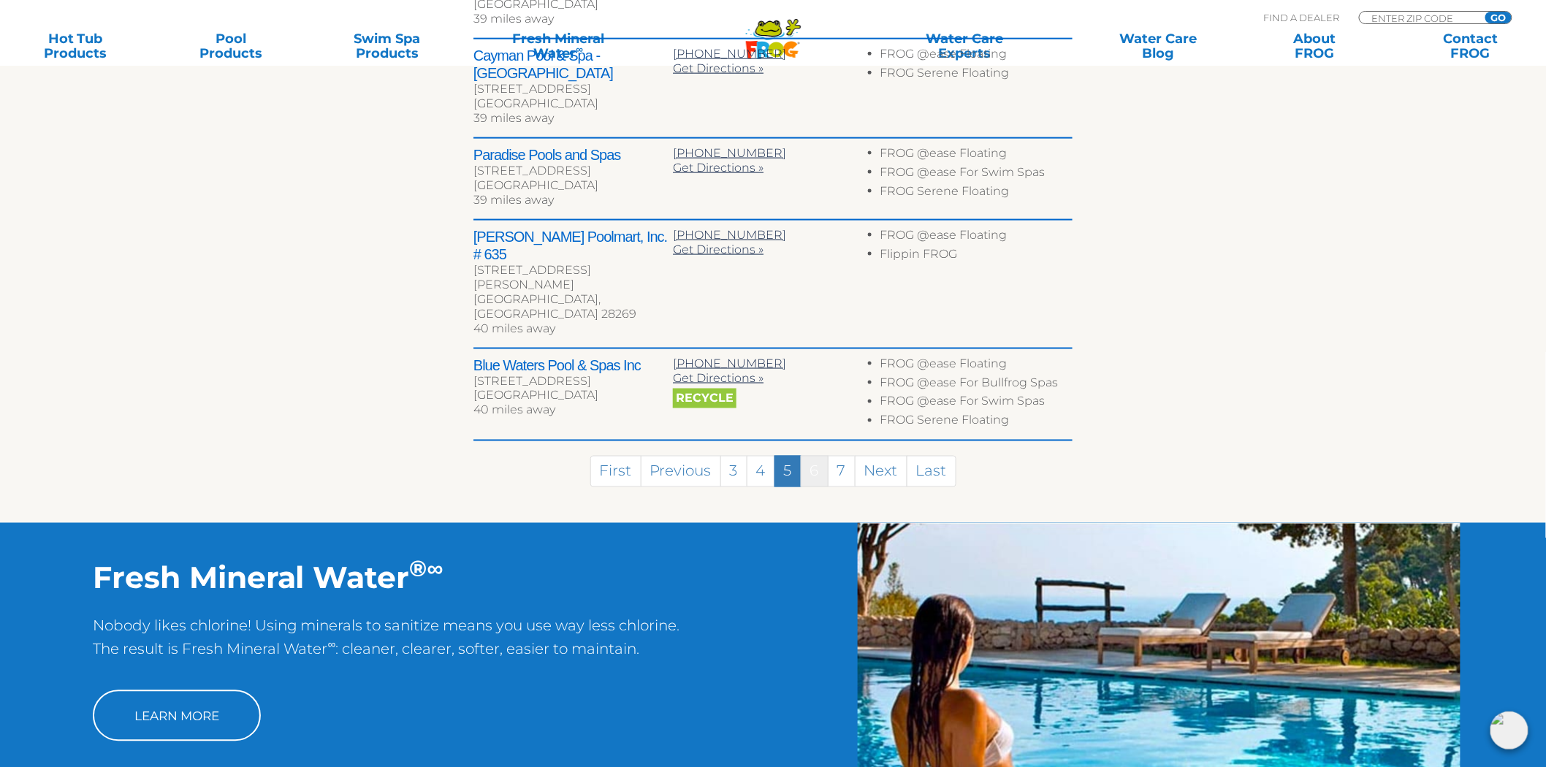
click at [811, 456] on link "6" at bounding box center [815, 471] width 28 height 31
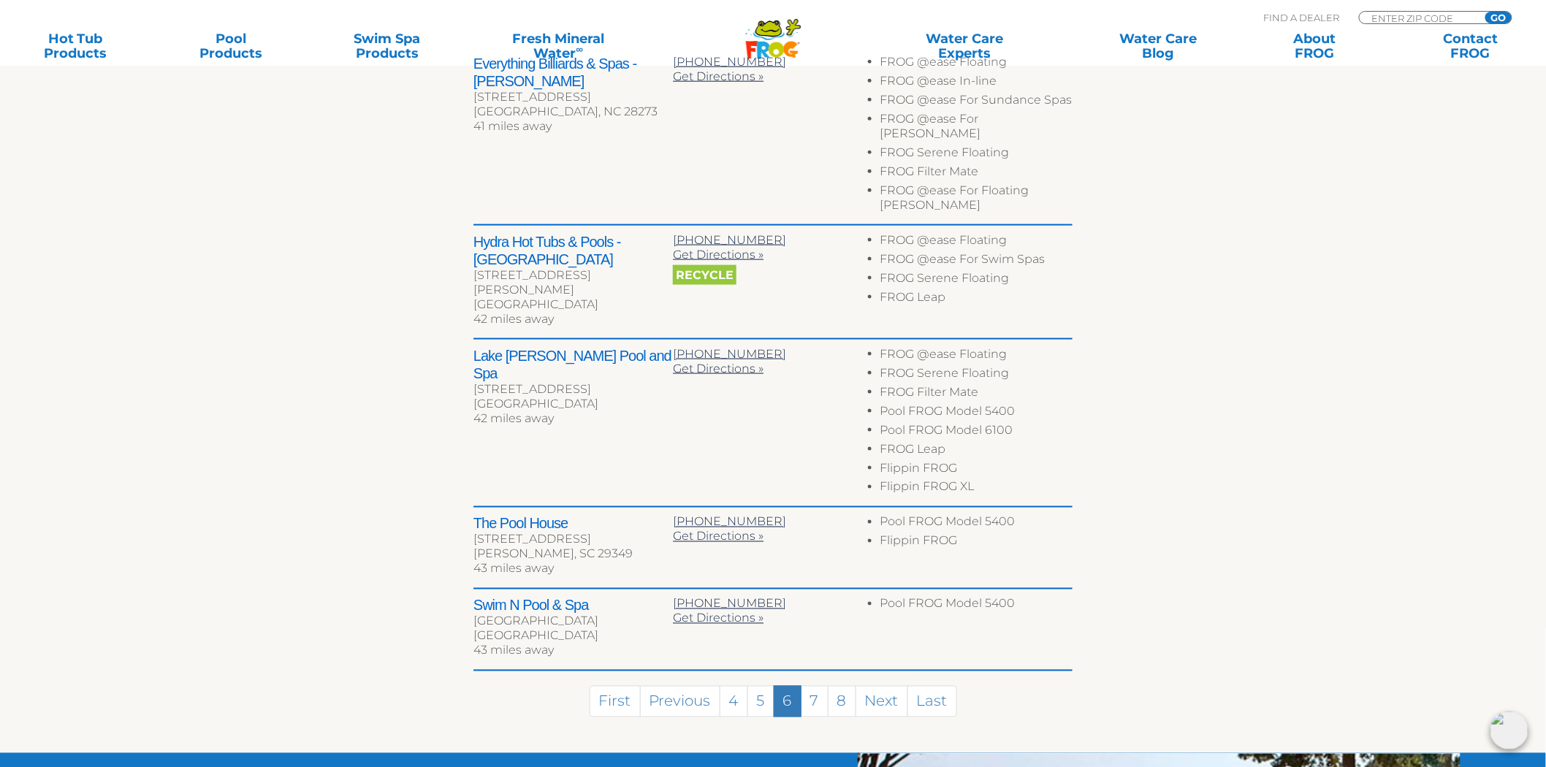
scroll to position [590, 0]
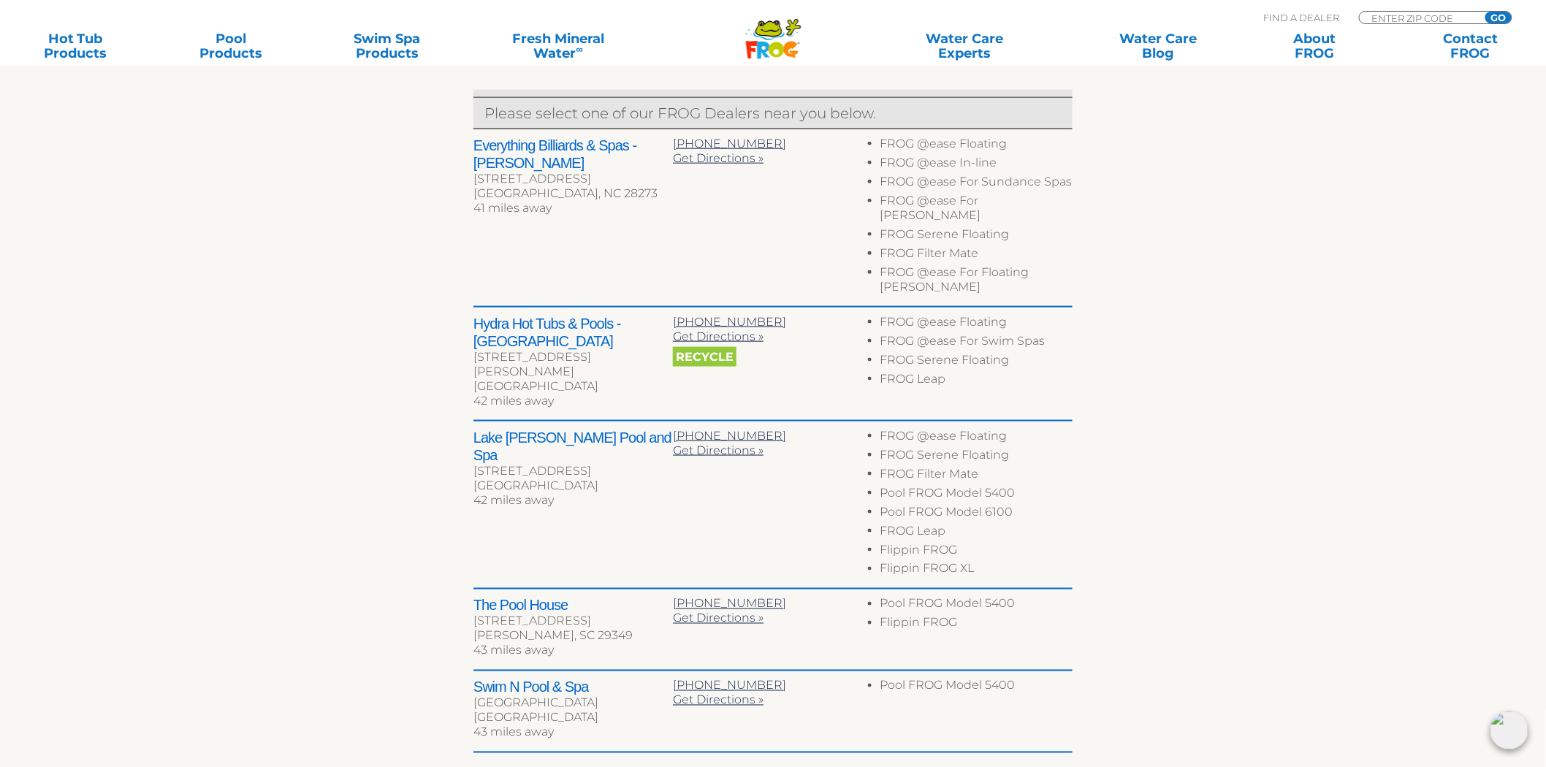
click at [476, 315] on h2 "Hydra Hot Tubs & Pools - Fort Mill" at bounding box center [572, 332] width 199 height 35
drag, startPoint x: 476, startPoint y: 295, endPoint x: 658, endPoint y: 289, distance: 181.3
click at [658, 315] on h2 "Hydra Hot Tubs & Pools - Fort Mill" at bounding box center [572, 332] width 199 height 35
copy h2 "Hydra Hot Tubs & Pools - Fort Mill"
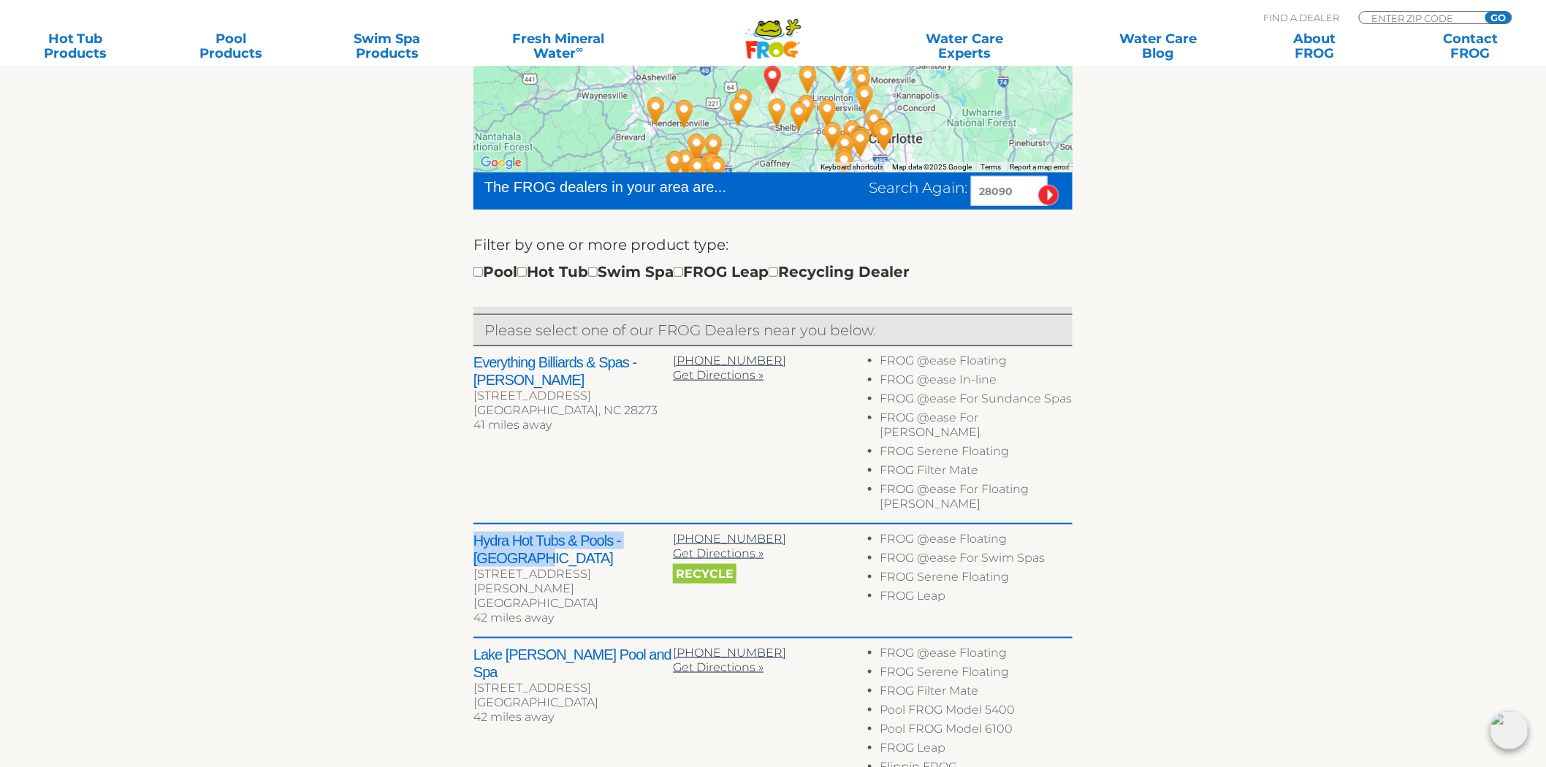
scroll to position [347, 0]
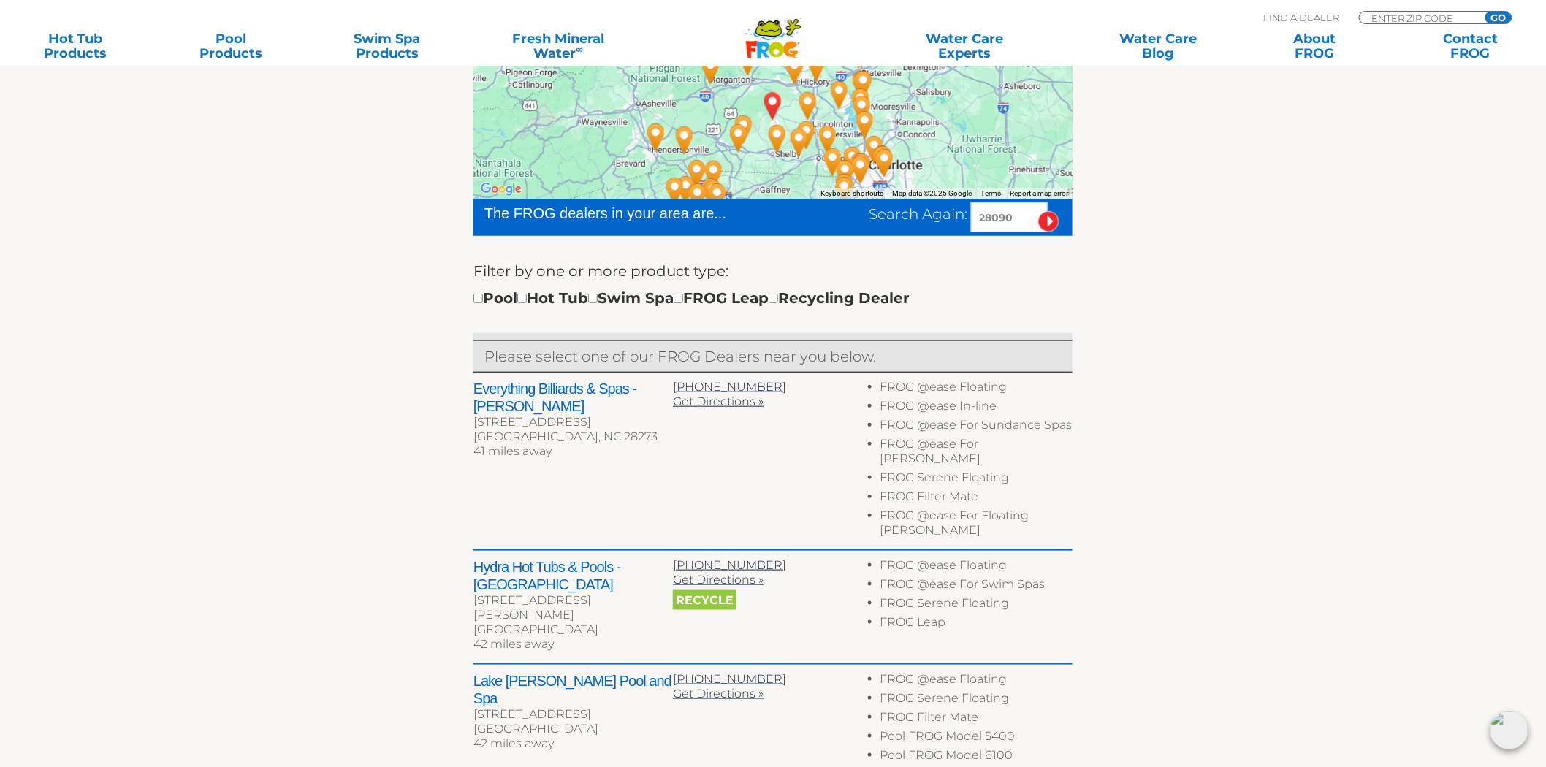
drag, startPoint x: 1021, startPoint y: 216, endPoint x: 726, endPoint y: 237, distance: 295.9
click at [726, 237] on form "The FROG dealers in your area are... Search Again: 28090 Filter by one or more …" at bounding box center [772, 266] width 599 height 134
type input "14871"
click at [1038, 211] on input "image" at bounding box center [1048, 221] width 21 height 21
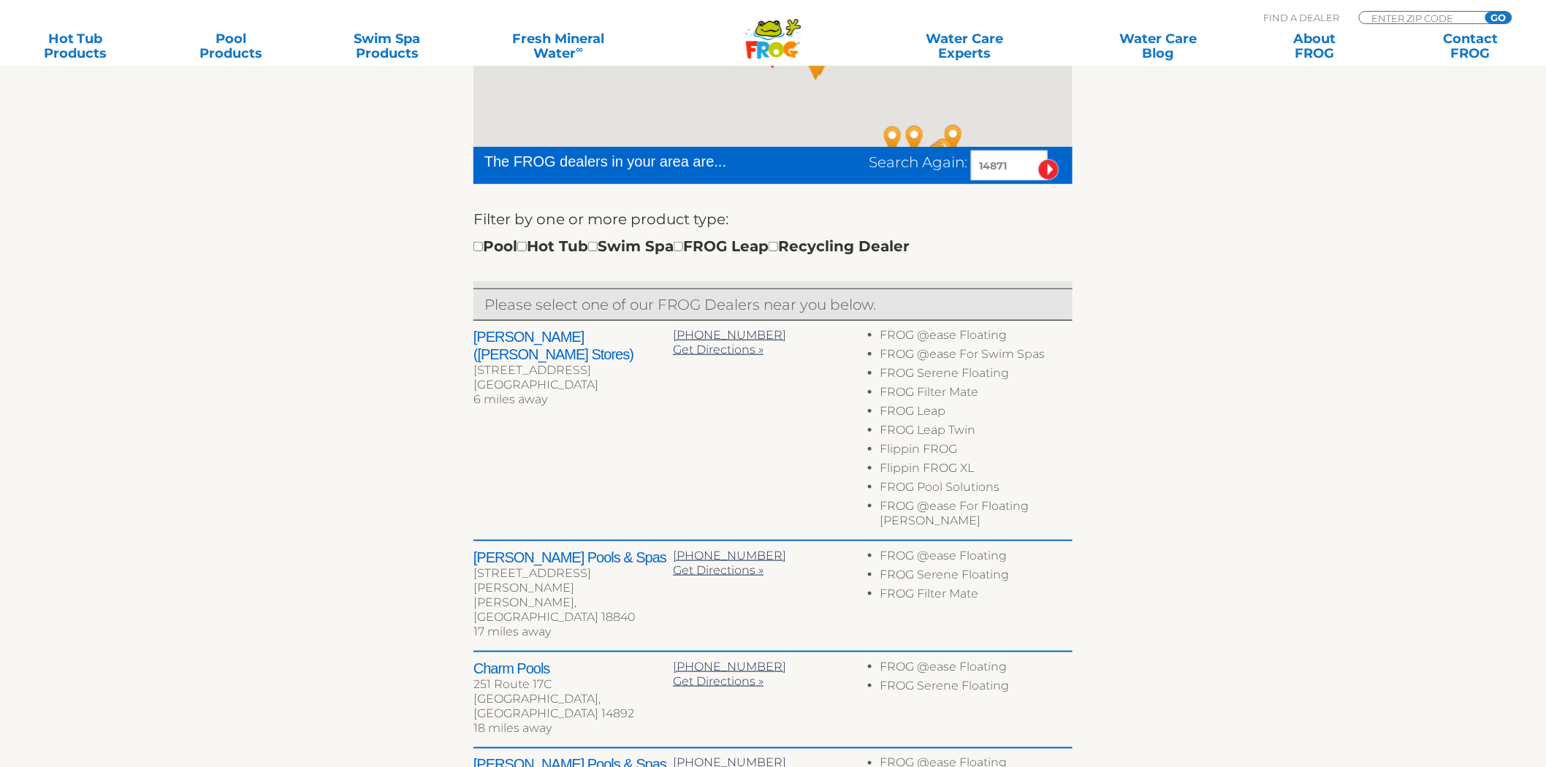
click at [490, 331] on h2 "Hesselson's (Triple H Stores)" at bounding box center [572, 345] width 199 height 35
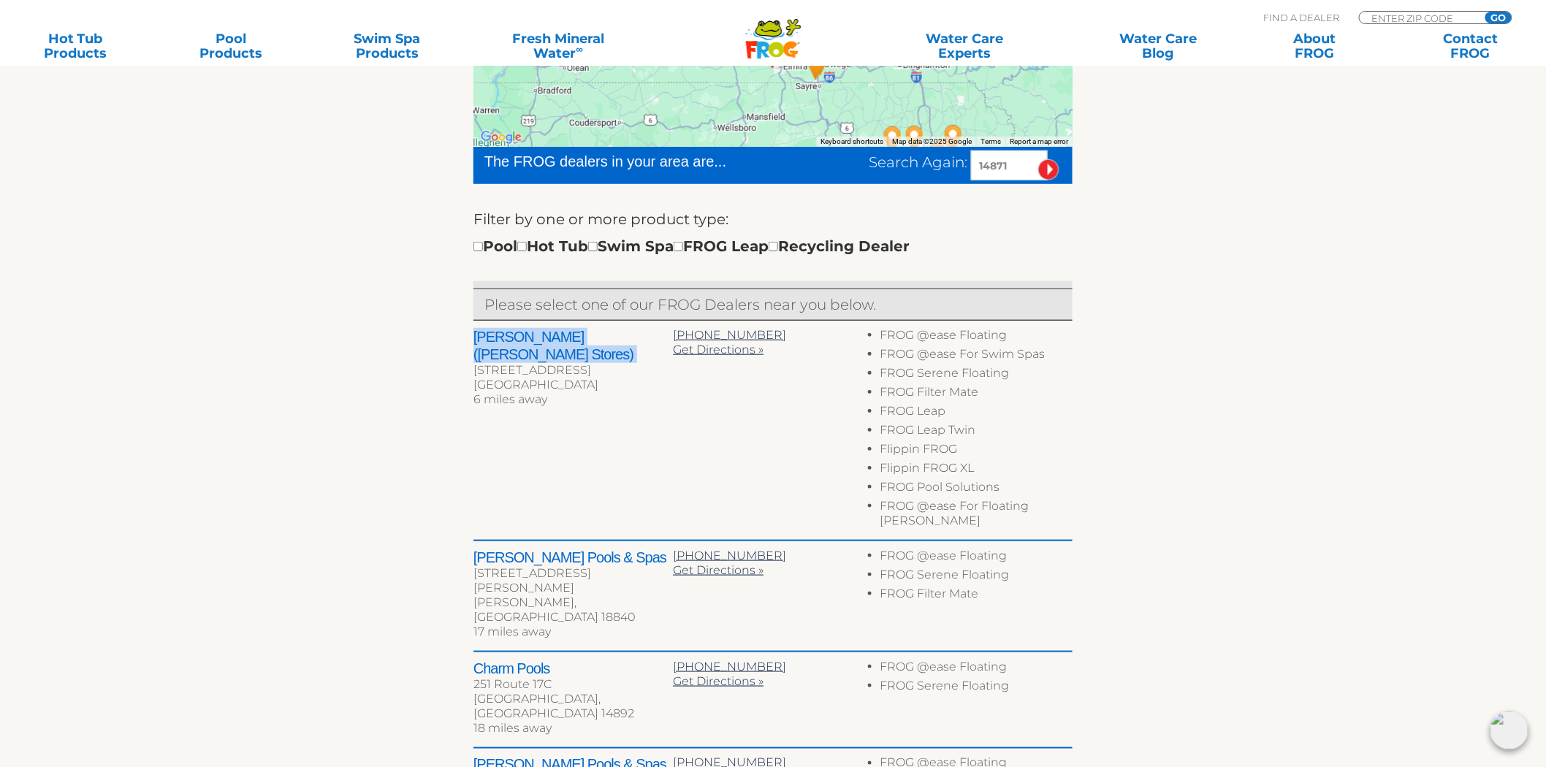
drag, startPoint x: 490, startPoint y: 331, endPoint x: 645, endPoint y: 333, distance: 154.9
click at [645, 333] on h2 "Hesselson's (Triple H Stores)" at bounding box center [572, 345] width 199 height 35
copy div "Hesselson's (Triple H Stores)"
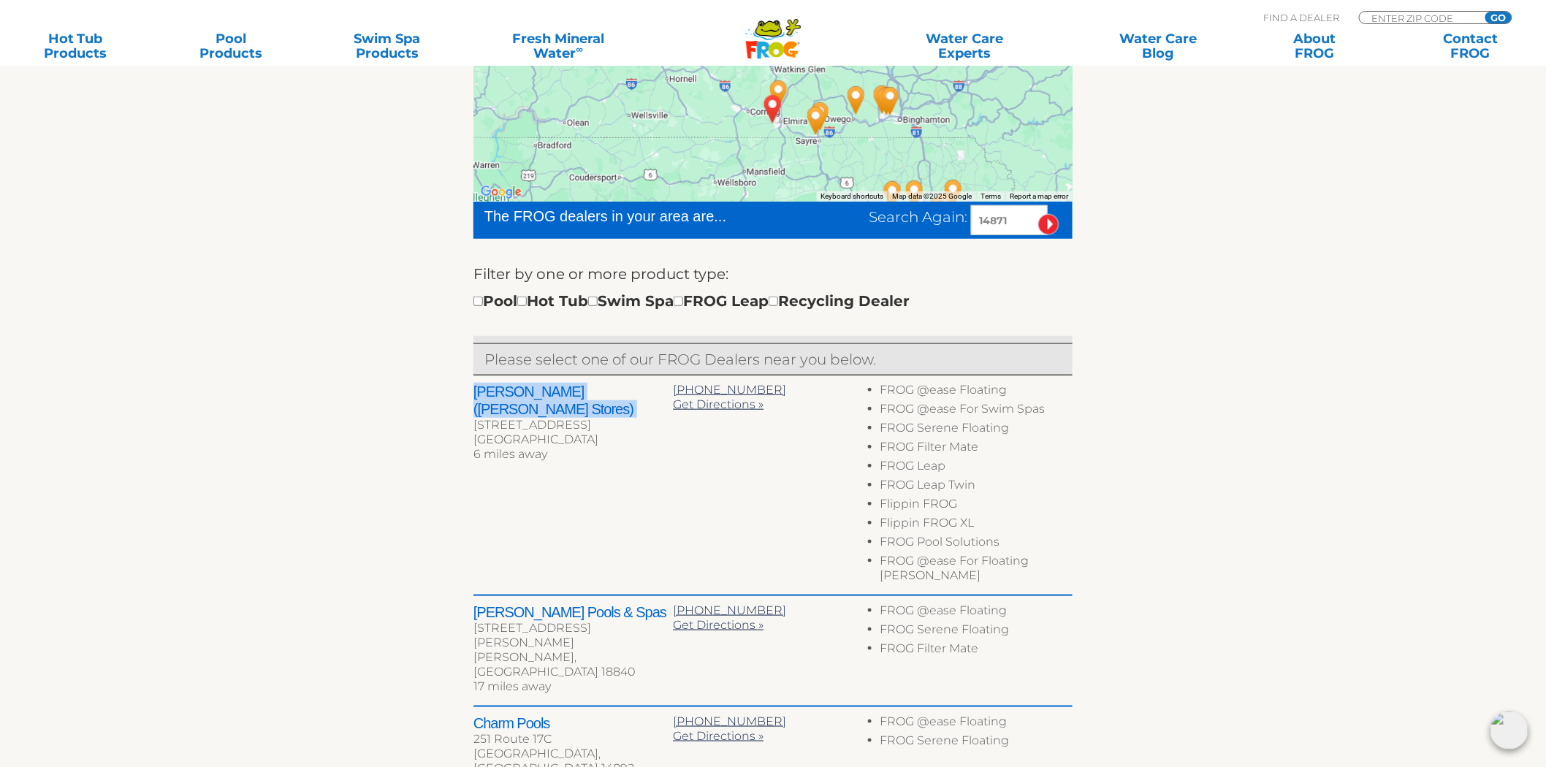
scroll to position [318, 0]
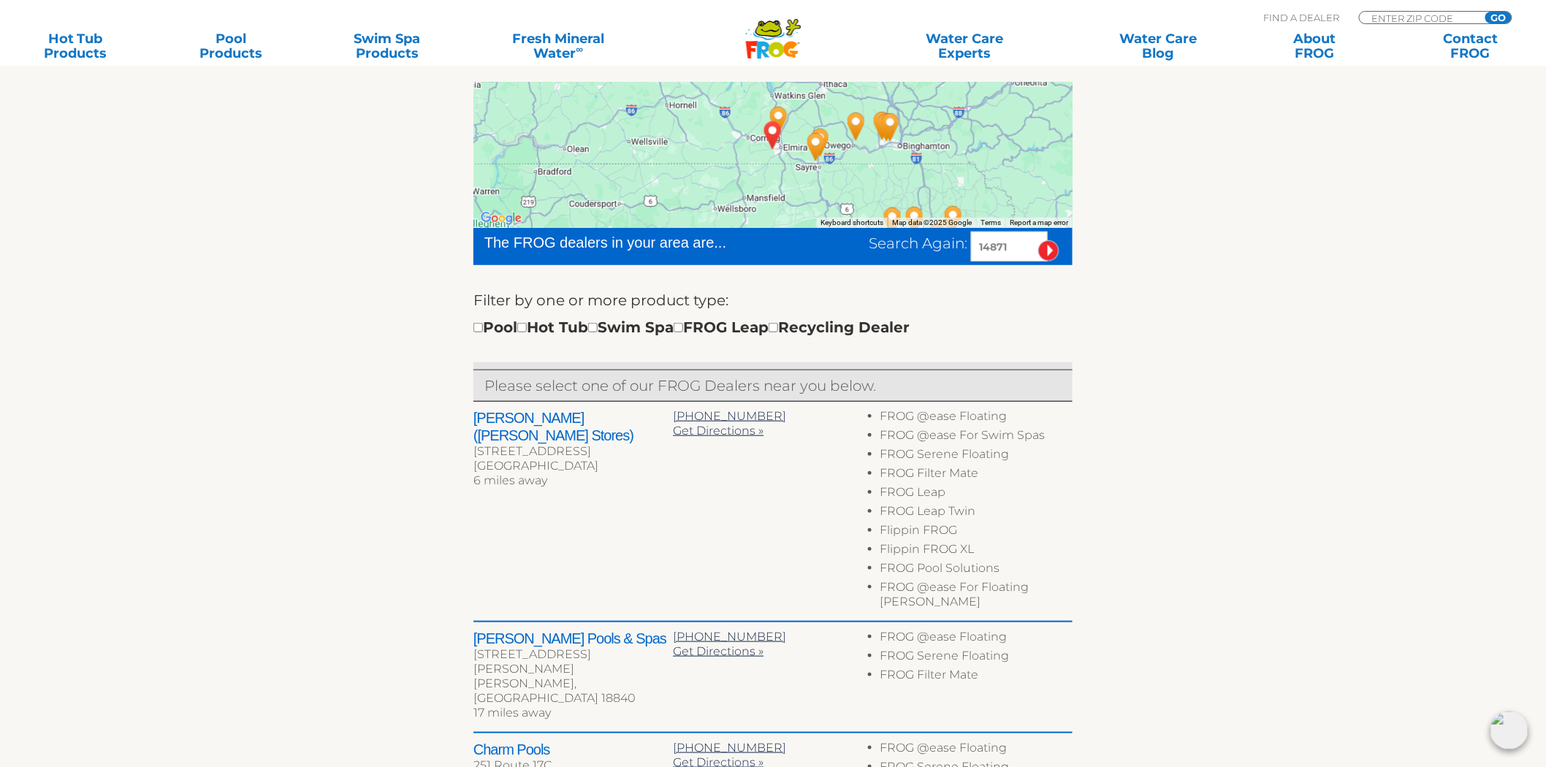
drag, startPoint x: 1030, startPoint y: 247, endPoint x: 794, endPoint y: 259, distance: 236.3
click at [800, 266] on form "The FROG dealers in your area are... Search Again: 14871 Filter by one or more …" at bounding box center [772, 295] width 599 height 134
type input "54311"
click at [1038, 240] on input "image" at bounding box center [1048, 250] width 21 height 21
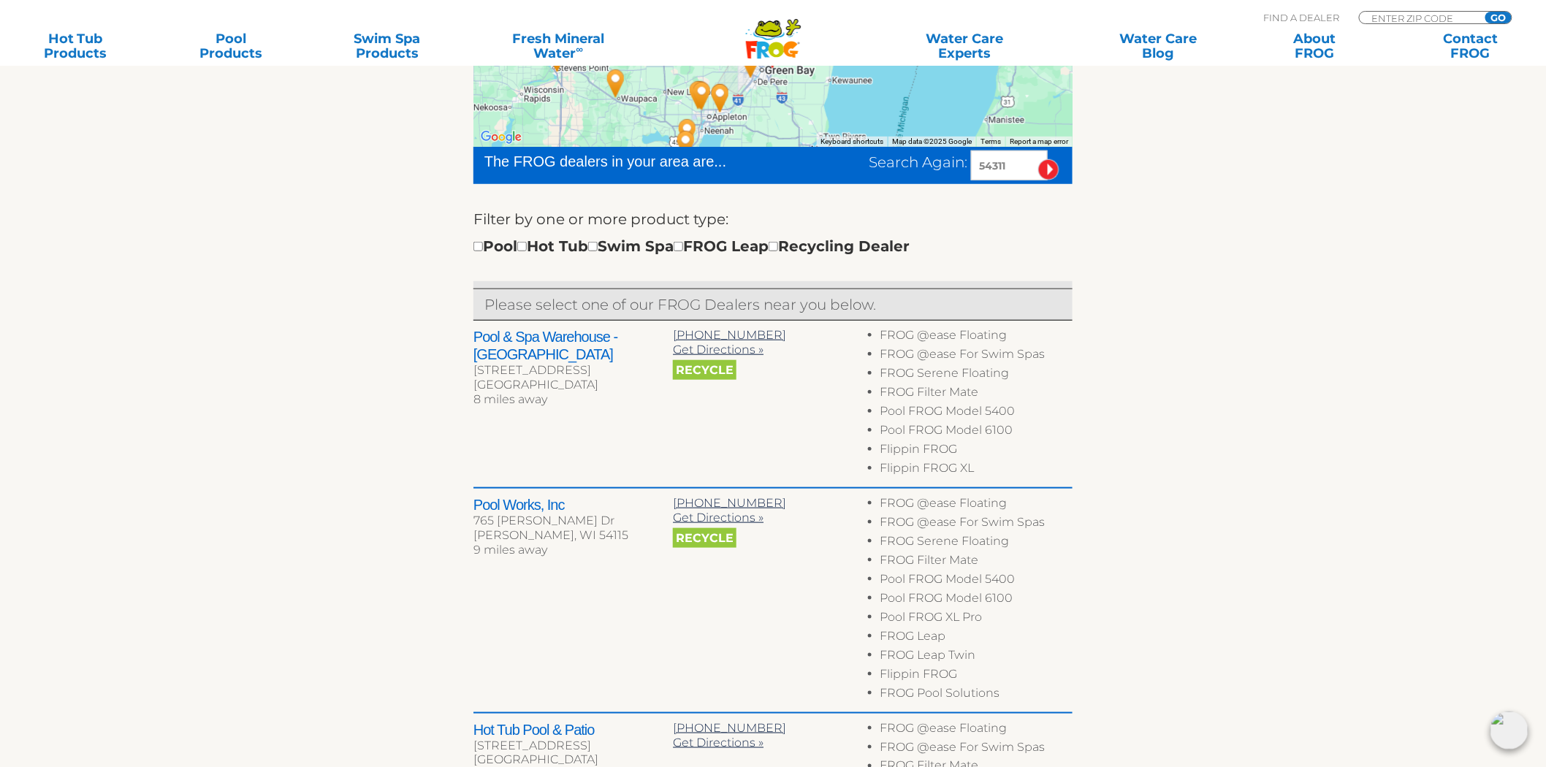
click at [484, 338] on h2 "Pool & Spa Warehouse - Green Bay" at bounding box center [572, 345] width 199 height 35
drag, startPoint x: 484, startPoint y: 338, endPoint x: 495, endPoint y: 354, distance: 18.9
click at [495, 354] on h2 "Pool & Spa Warehouse - Green Bay" at bounding box center [572, 345] width 199 height 35
copy div "Pool & Spa Warehouse - Green Bay"
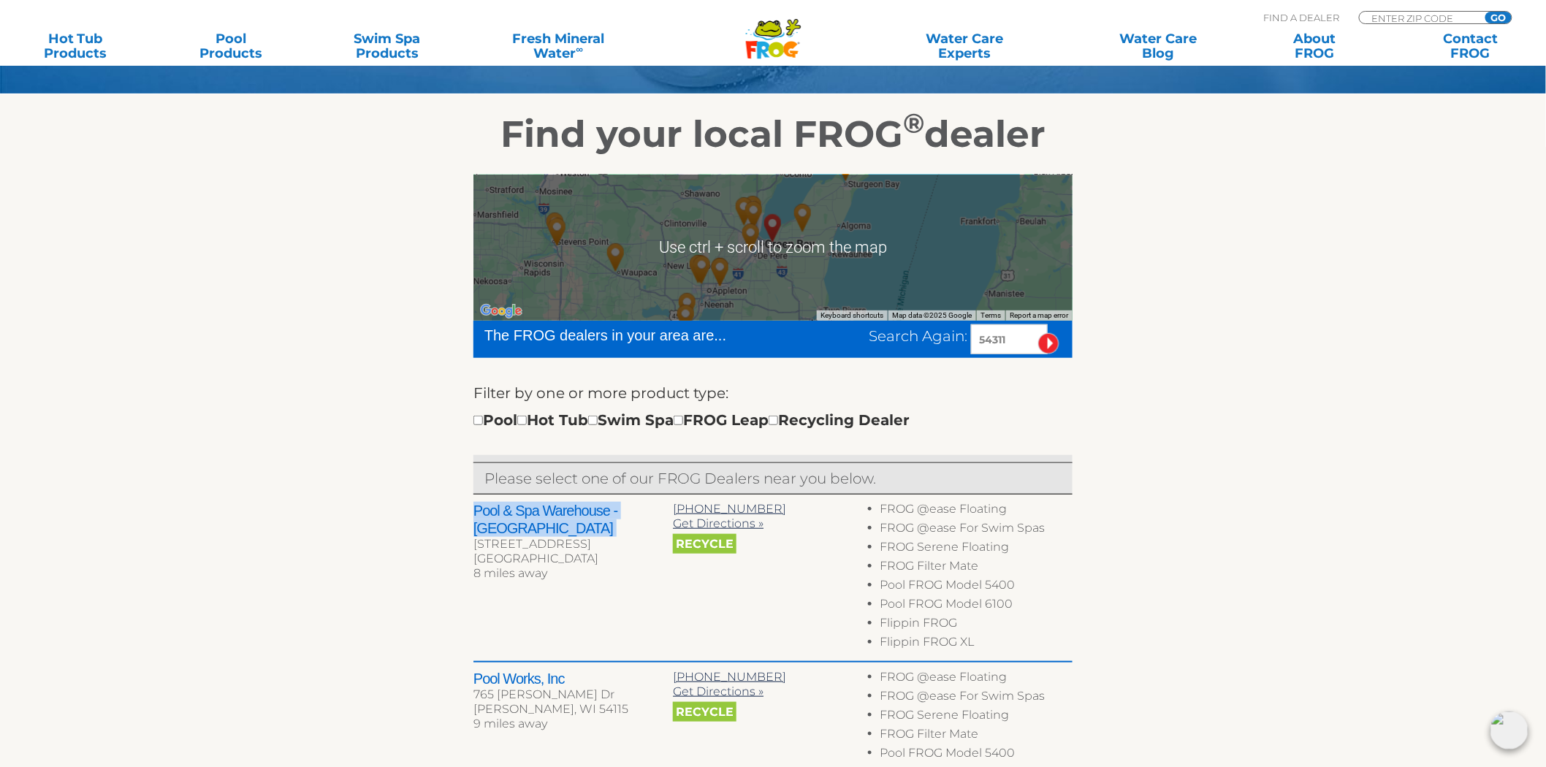
scroll to position [156, 0]
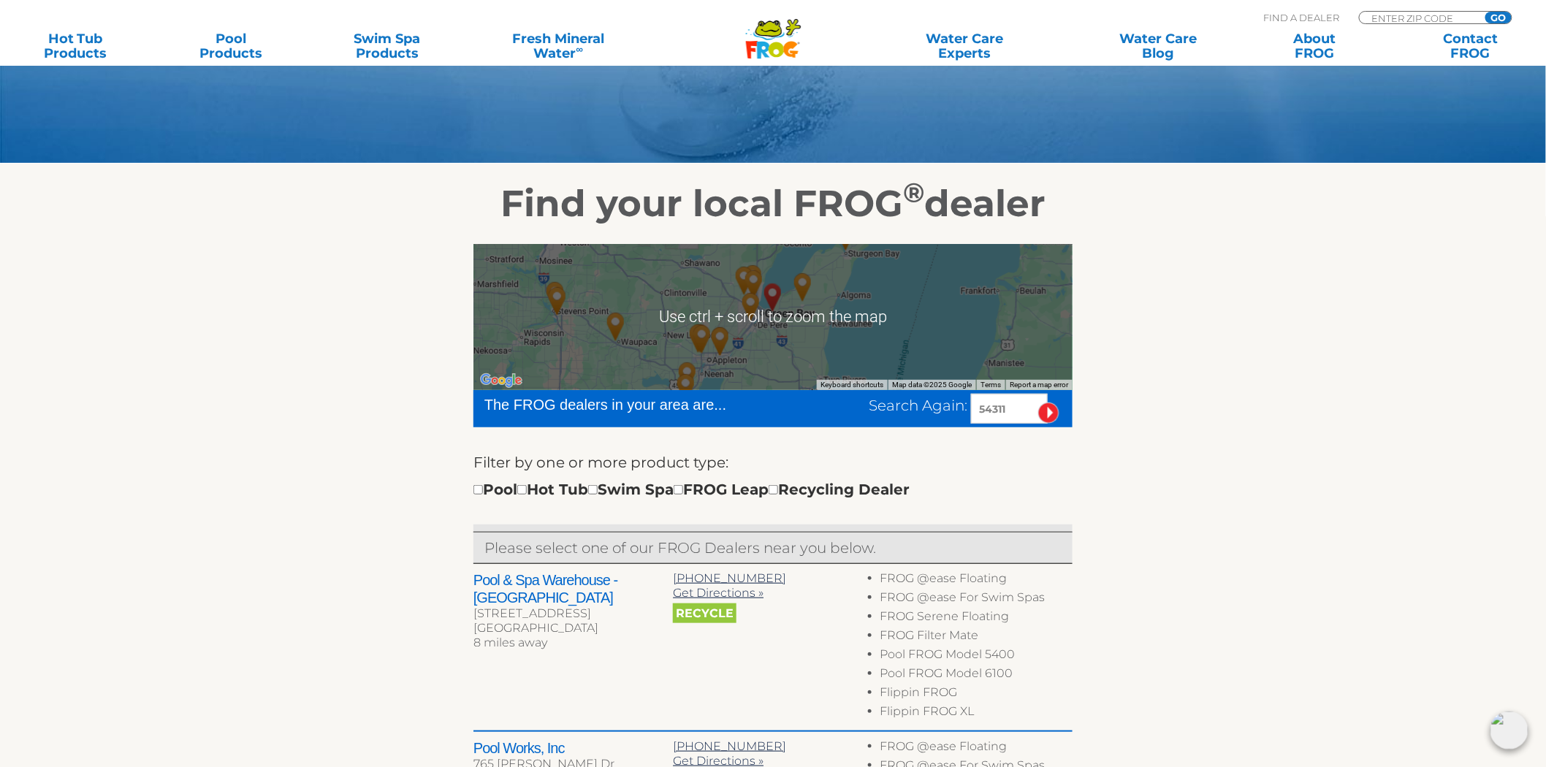
drag, startPoint x: 1016, startPoint y: 409, endPoint x: 835, endPoint y: 411, distance: 181.2
click at [835, 411] on div "Search Again: 54311" at bounding box center [926, 409] width 294 height 30
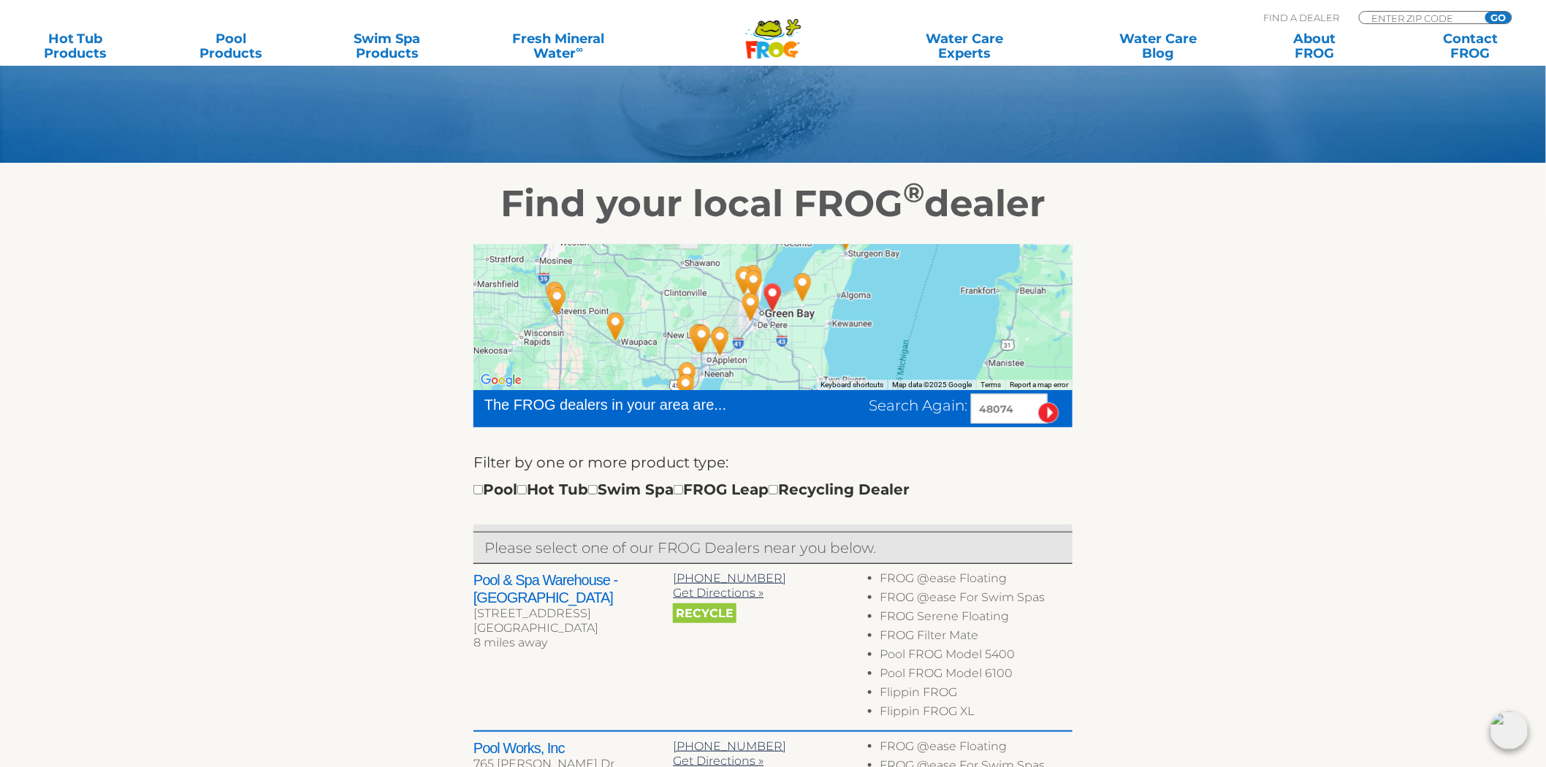
type input "48074"
click at [1038, 403] on input "image" at bounding box center [1048, 413] width 21 height 21
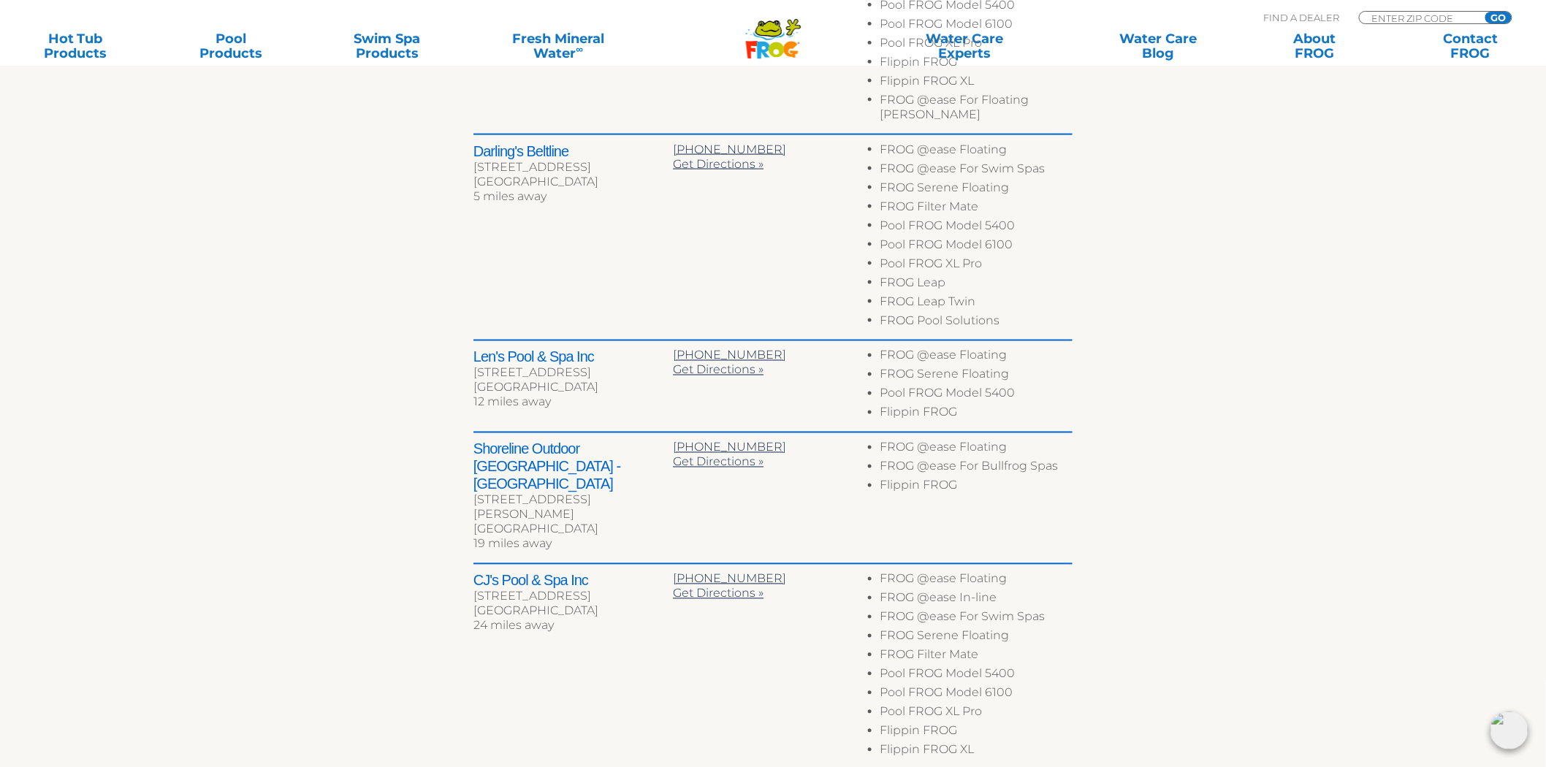
scroll to position [724, 0]
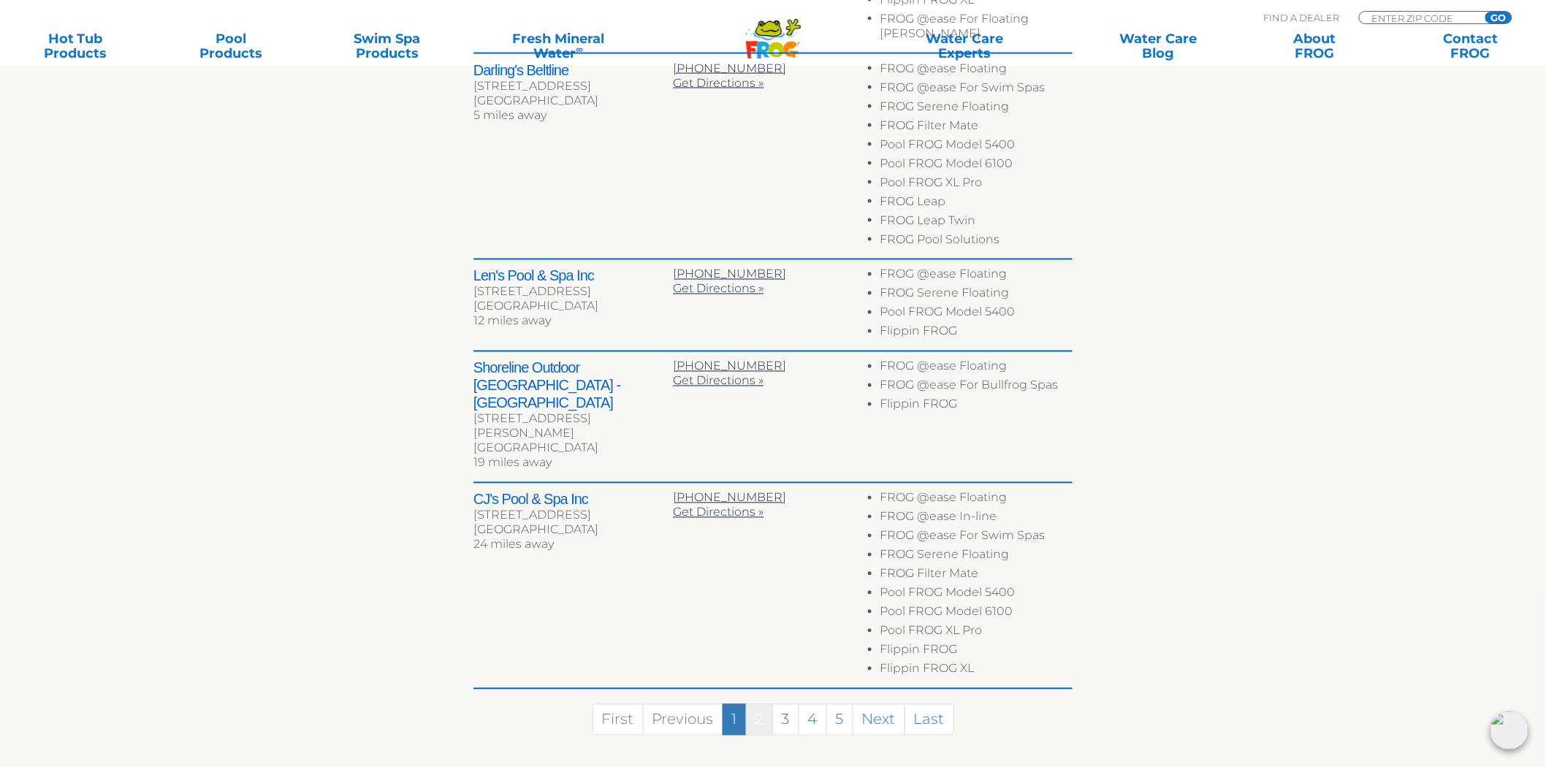
click at [755, 704] on link "2" at bounding box center [759, 719] width 27 height 31
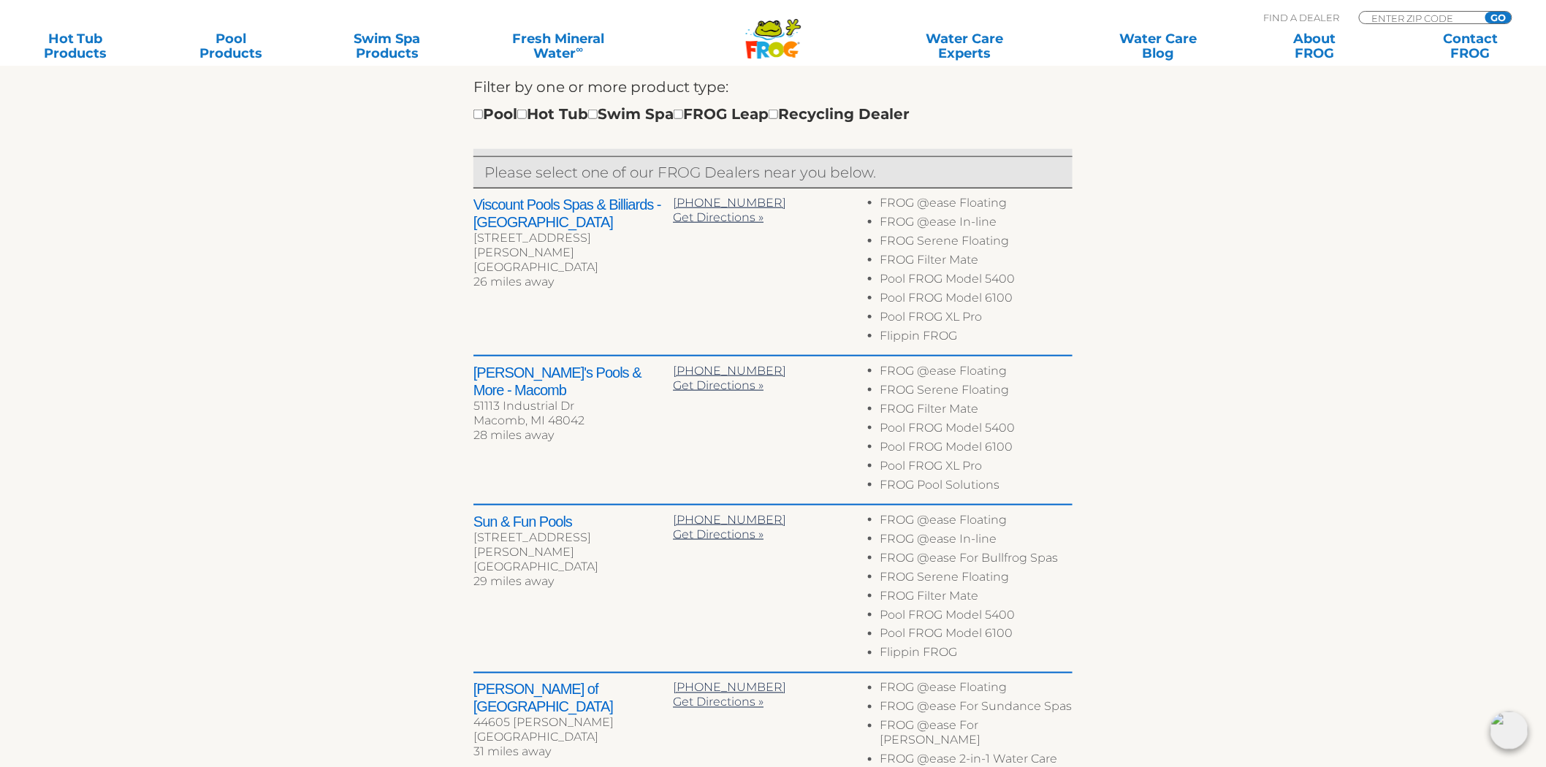
scroll to position [210, 0]
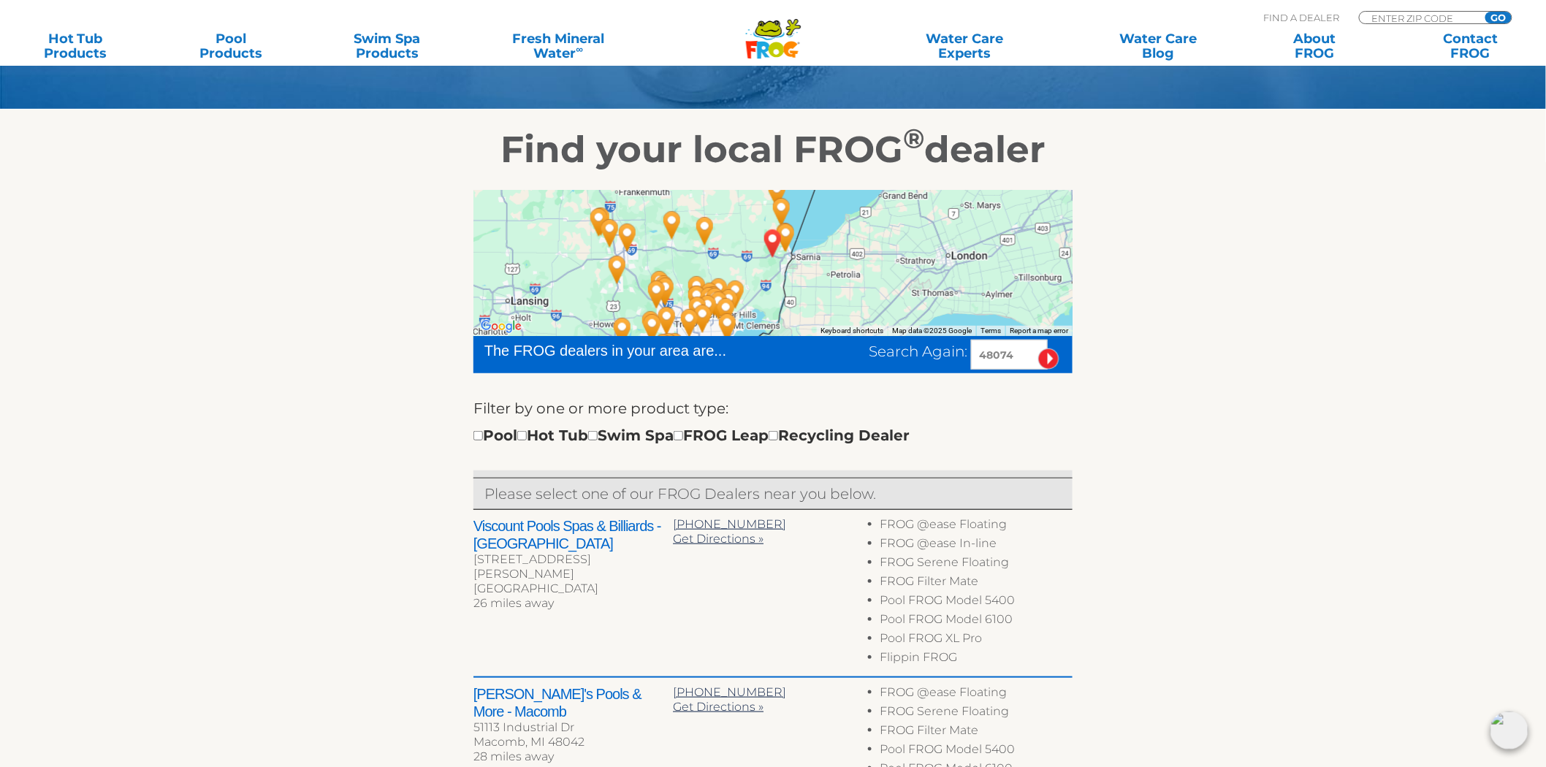
drag, startPoint x: 1024, startPoint y: 358, endPoint x: 850, endPoint y: 359, distance: 173.1
click at [855, 362] on div "Search Again: 48074" at bounding box center [926, 355] width 294 height 30
type input "15037"
click at [1038, 348] on input "image" at bounding box center [1048, 358] width 21 height 21
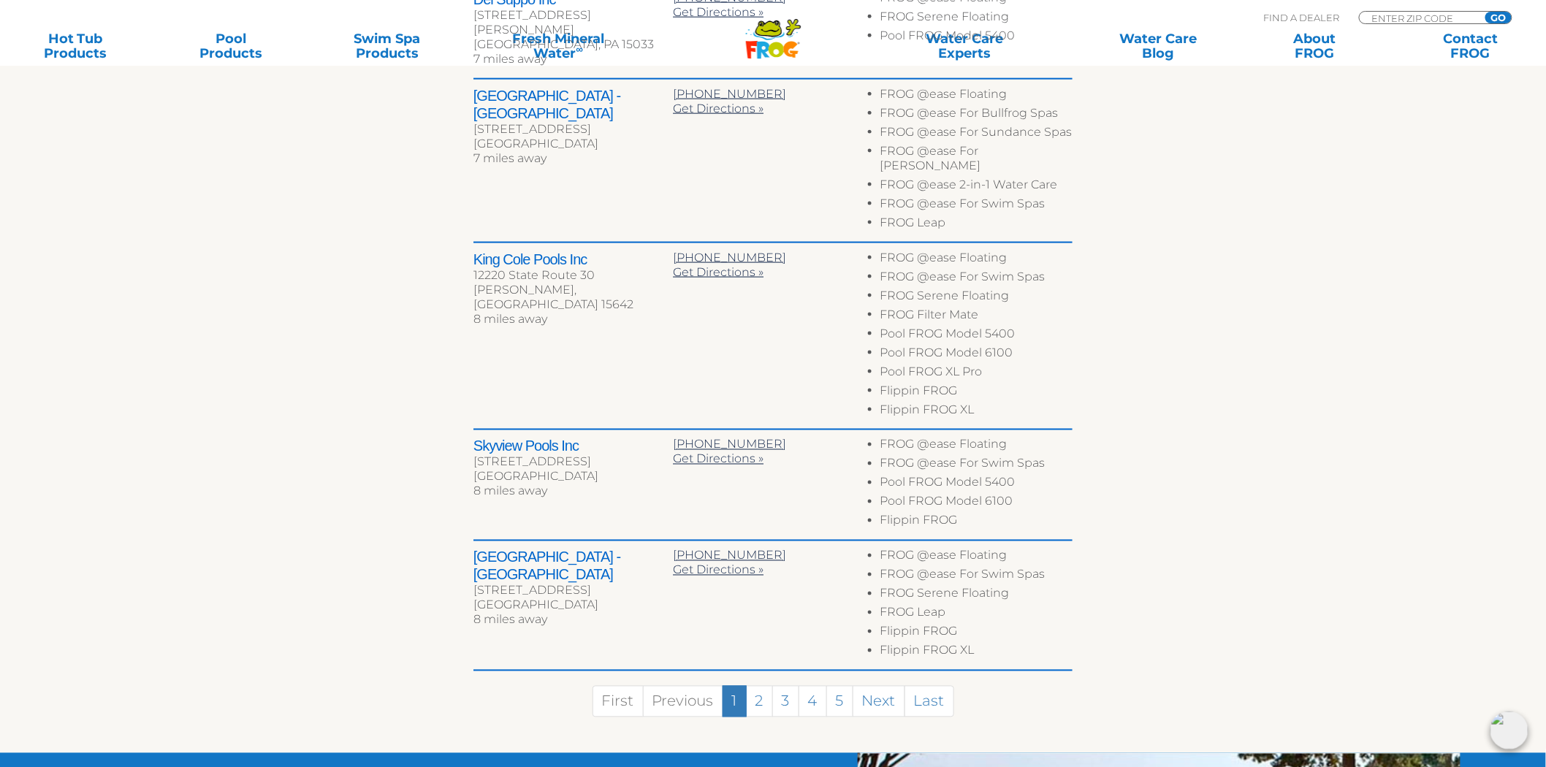
scroll to position [886, 0]
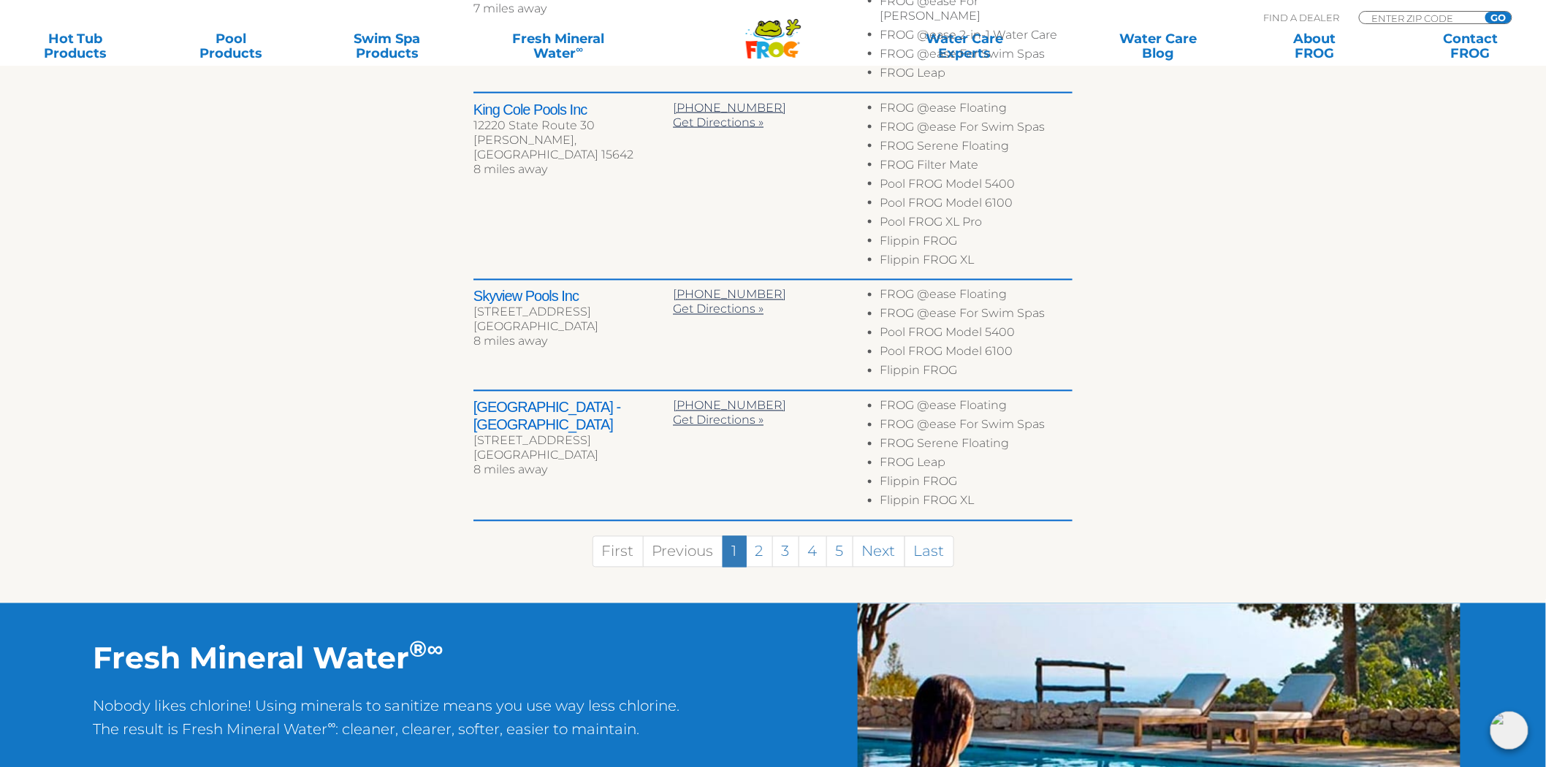
click at [482, 399] on h2 "Valley Pool & Spa - North Versailles" at bounding box center [572, 416] width 199 height 35
drag, startPoint x: 482, startPoint y: 369, endPoint x: 506, endPoint y: 389, distance: 31.6
click at [506, 399] on h2 "Valley Pool & Spa - North Versailles" at bounding box center [572, 416] width 199 height 35
copy h2 "Valley Pool & Spa - North Versailles"
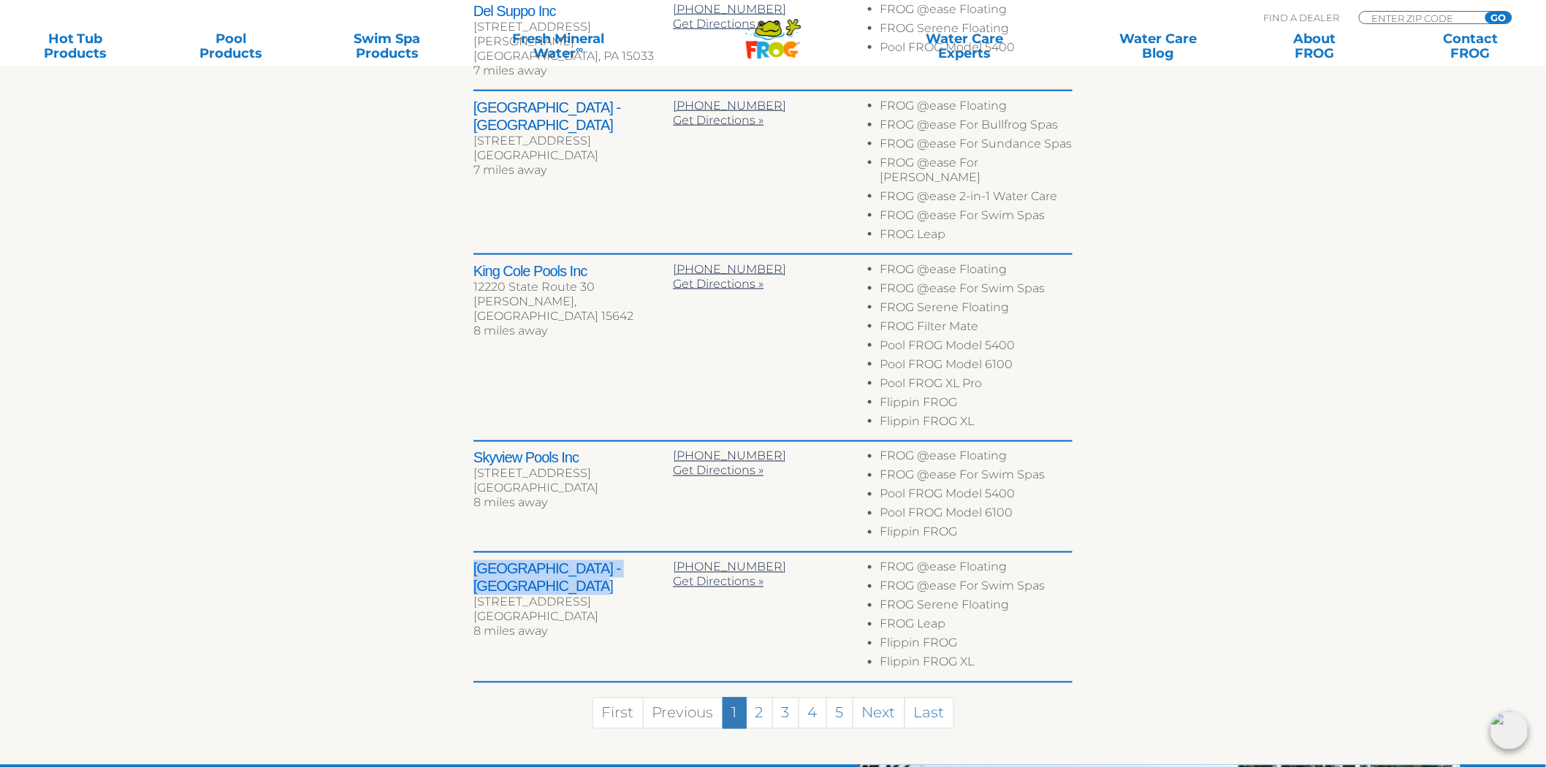
scroll to position [724, 0]
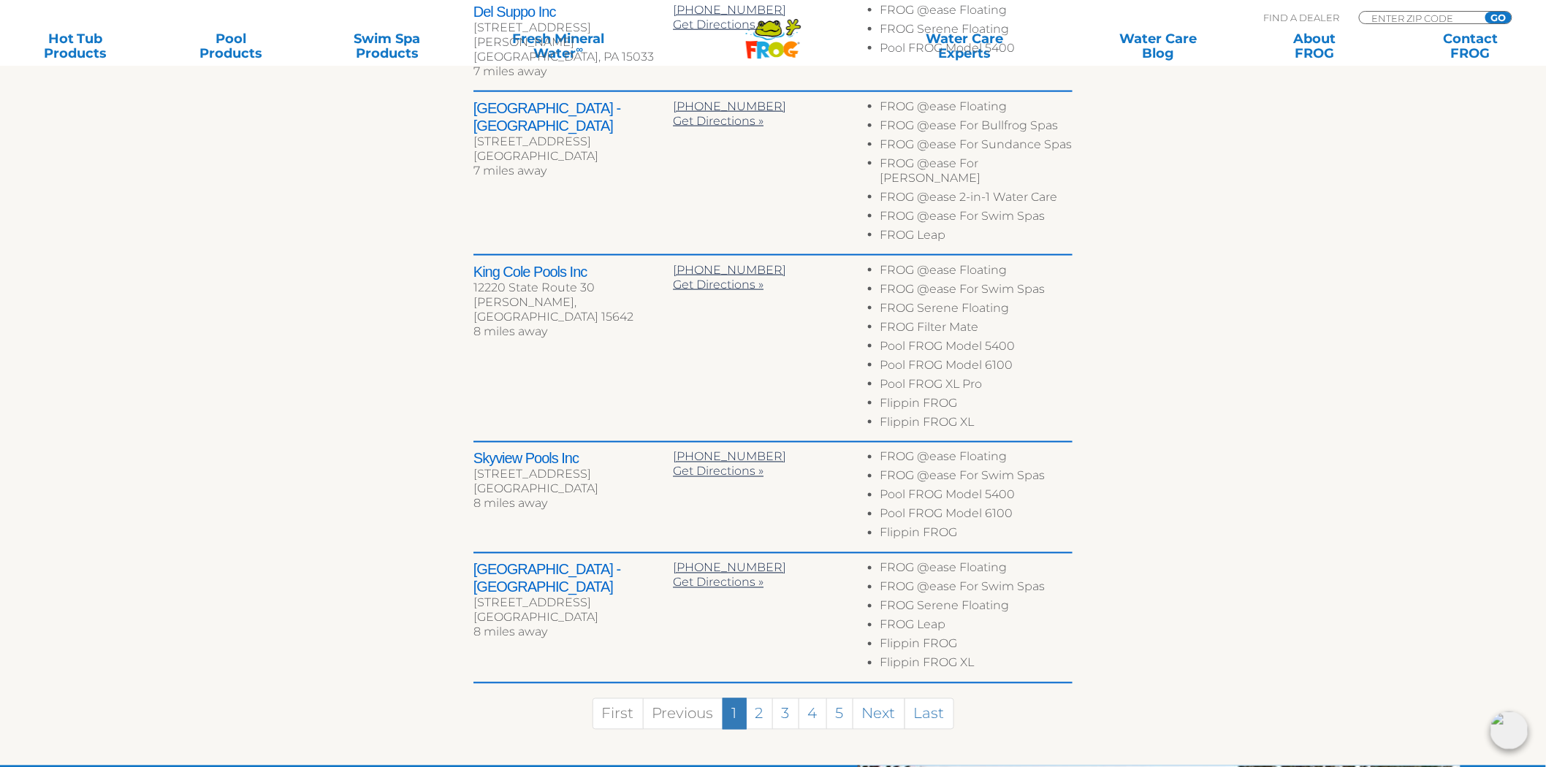
click at [172, 550] on section "Find your local FROG ® dealer ← Move left → Move right ↑ Move up ↓ Move down + …" at bounding box center [773, 180] width 1546 height 1170
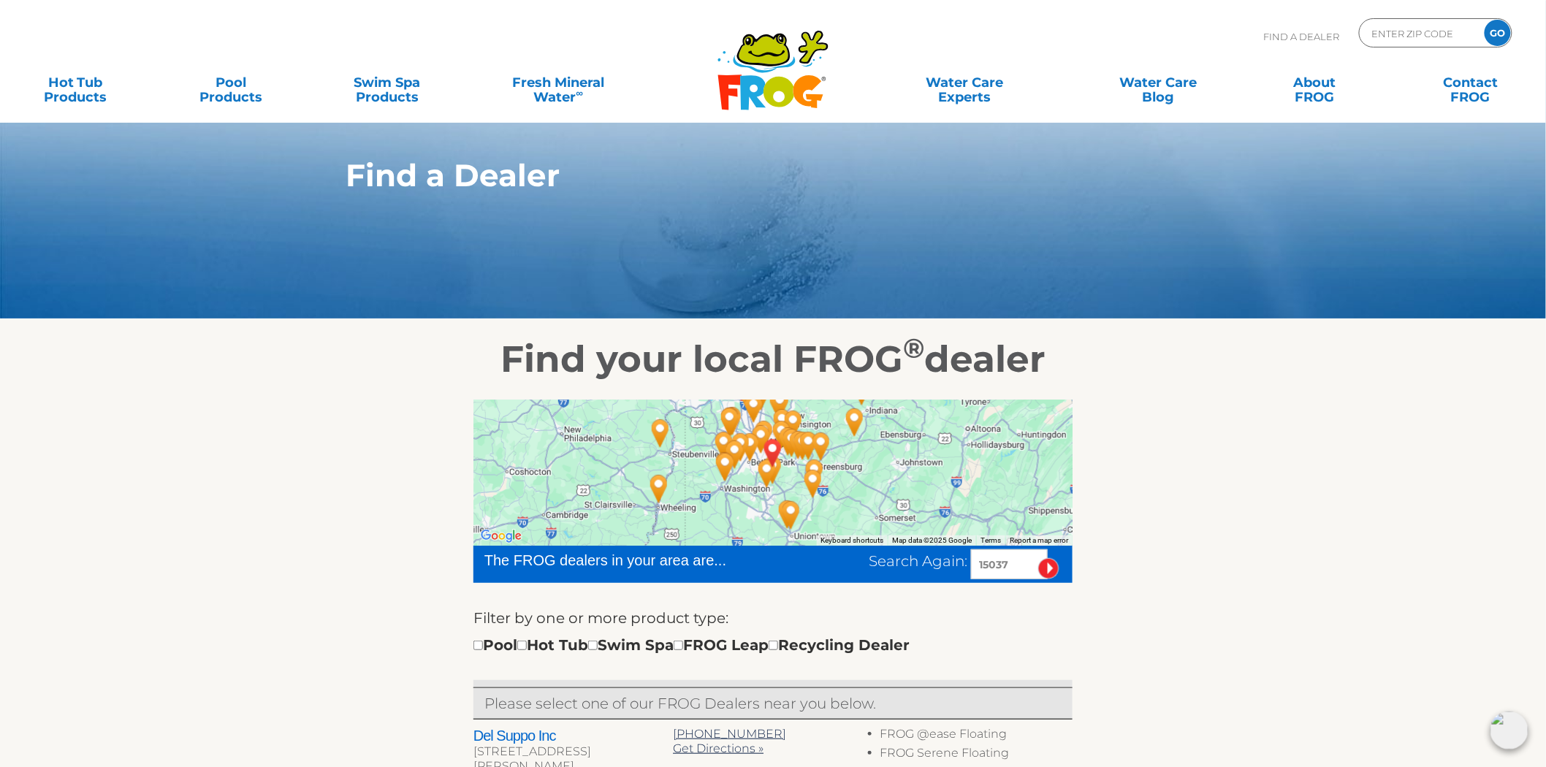
click at [799, 47] on icon ".st130{clip-path:url(#SVGID_2_);fill-rule:evenodd;clip-rule:evenodd;fill:#C3CC0…" at bounding box center [773, 70] width 113 height 82
